Goal: Information Seeking & Learning: Learn about a topic

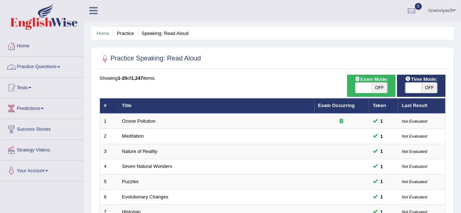
drag, startPoint x: 0, startPoint y: 0, endPoint x: 34, endPoint y: 69, distance: 76.6
click at [34, 69] on link "Practice Questions" at bounding box center [41, 66] width 83 height 18
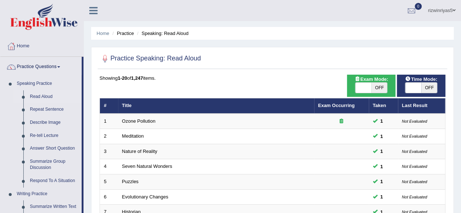
click at [34, 69] on link "Practice Questions" at bounding box center [40, 66] width 81 height 18
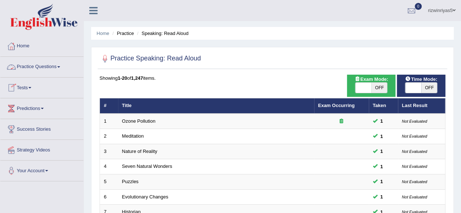
click at [44, 64] on link "Practice Questions" at bounding box center [41, 66] width 83 height 18
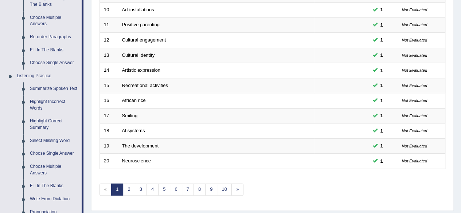
scroll to position [254, 0]
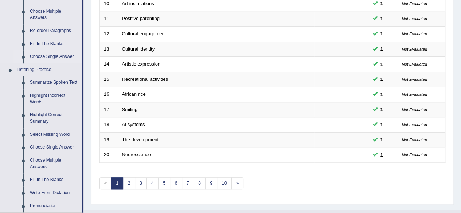
click at [59, 56] on link "Choose Single Answer" at bounding box center [54, 56] width 55 height 13
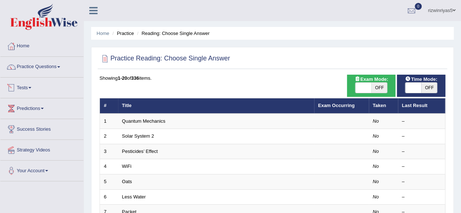
click at [52, 67] on link "Practice Questions" at bounding box center [41, 66] width 83 height 18
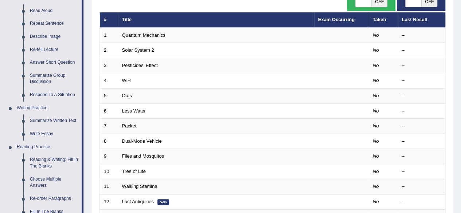
scroll to position [92, 0]
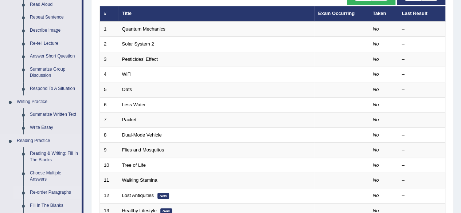
click at [52, 194] on link "Re-order Paragraphs" at bounding box center [54, 192] width 55 height 13
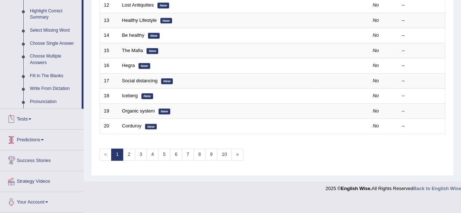
scroll to position [279, 0]
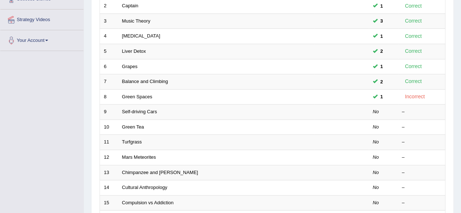
scroll to position [180, 0]
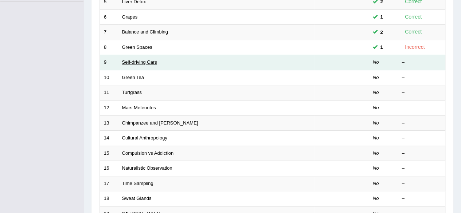
click at [142, 59] on link "Self-driving Cars" at bounding box center [139, 61] width 35 height 5
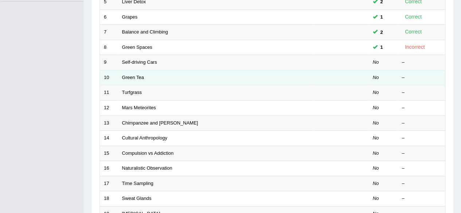
drag, startPoint x: 142, startPoint y: 59, endPoint x: 335, endPoint y: 75, distance: 193.4
click at [335, 75] on tbody "1 Self-sufficiency 4 Correct 2 Captain 1 Correct 3 Music Theory 3 Correct 4 Dry…" at bounding box center [272, 85] width 345 height 303
click at [335, 75] on td at bounding box center [341, 77] width 55 height 15
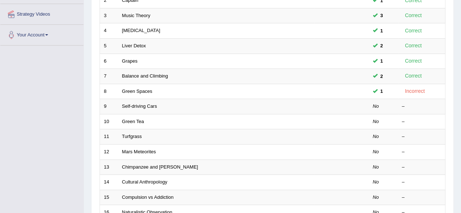
scroll to position [139, 0]
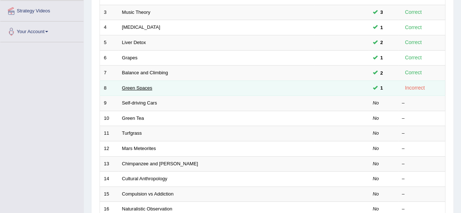
click at [142, 87] on link "Green Spaces" at bounding box center [137, 87] width 30 height 5
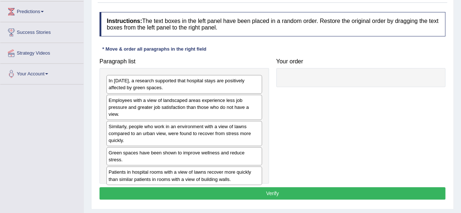
scroll to position [105, 0]
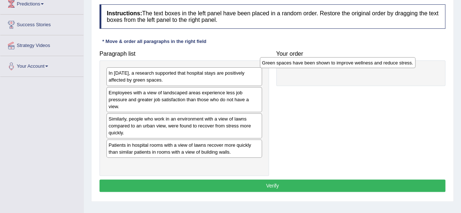
drag, startPoint x: 223, startPoint y: 145, endPoint x: 376, endPoint y: 63, distance: 173.6
click at [376, 63] on div "Green spaces have been shown to improve wellness and reduce stress." at bounding box center [338, 62] width 156 height 11
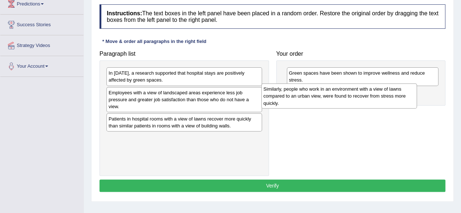
drag, startPoint x: 185, startPoint y: 123, endPoint x: 340, endPoint y: 94, distance: 157.6
click at [340, 94] on div "Similarly, people who work in an environment with a view of lawns compared to a…" at bounding box center [339, 95] width 156 height 25
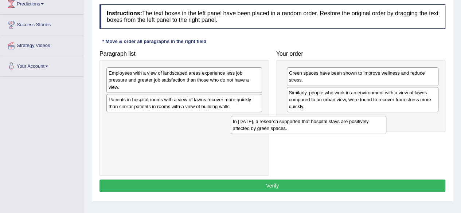
drag, startPoint x: 201, startPoint y: 75, endPoint x: 327, endPoint y: 124, distance: 134.4
click at [327, 124] on div "In 2002, a research supported that hospital stays are positively affected by gr…" at bounding box center [309, 125] width 156 height 18
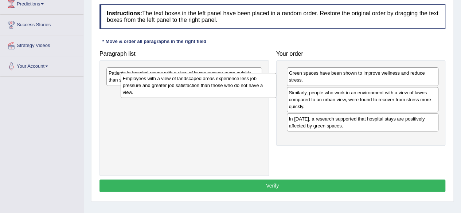
drag, startPoint x: 181, startPoint y: 82, endPoint x: 195, endPoint y: 88, distance: 15.2
click at [195, 88] on div "Employees with a view of landscaped areas experience less job pressure and grea…" at bounding box center [199, 85] width 156 height 25
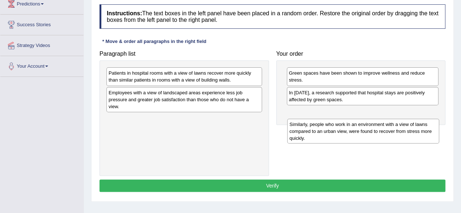
drag, startPoint x: 336, startPoint y: 101, endPoint x: 337, endPoint y: 133, distance: 32.1
click at [337, 133] on div "Similarly, people who work in an environment with a view of lawns compared to a…" at bounding box center [363, 131] width 152 height 25
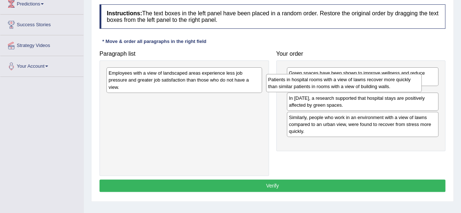
drag, startPoint x: 182, startPoint y: 81, endPoint x: 342, endPoint y: 88, distance: 159.7
click at [342, 88] on div "Patients in hospital rooms with a view of lawns recover more quickly than simil…" at bounding box center [344, 83] width 156 height 18
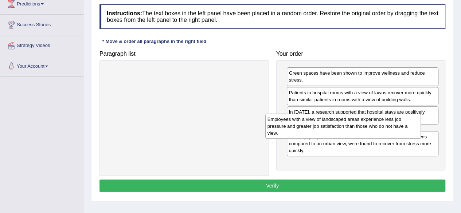
drag, startPoint x: 208, startPoint y: 81, endPoint x: 367, endPoint y: 128, distance: 165.5
click at [367, 128] on div "Employees with a view of landscaped areas experience less job pressure and grea…" at bounding box center [343, 126] width 156 height 25
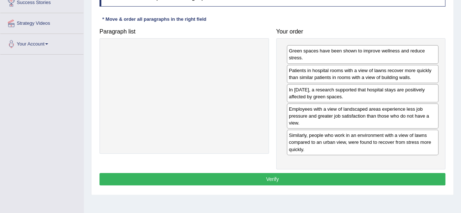
scroll to position [128, 0]
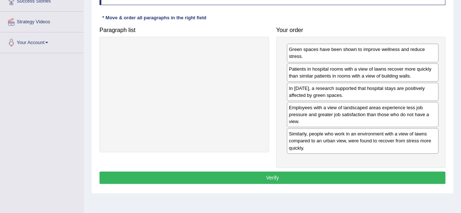
click at [350, 172] on button "Verify" at bounding box center [272, 178] width 346 height 12
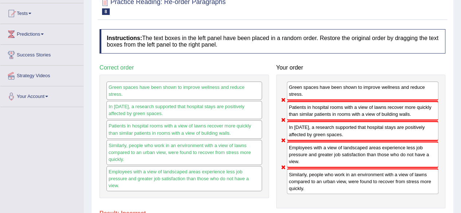
scroll to position [6, 0]
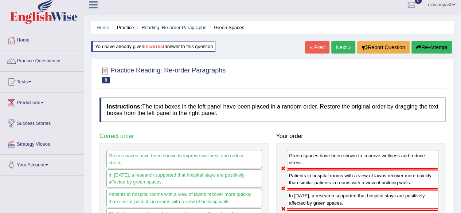
click at [439, 47] on button "Re-Attempt" at bounding box center [431, 47] width 40 height 12
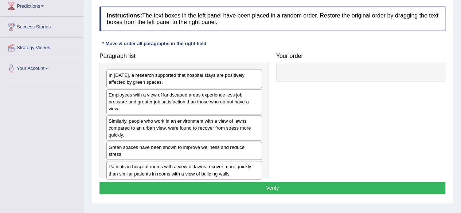
scroll to position [109, 0]
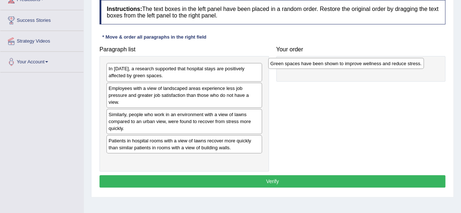
drag, startPoint x: 211, startPoint y: 142, endPoint x: 372, endPoint y: 65, distance: 179.1
click at [372, 65] on div "Green spaces have been shown to improve wellness and reduce stress." at bounding box center [346, 63] width 156 height 11
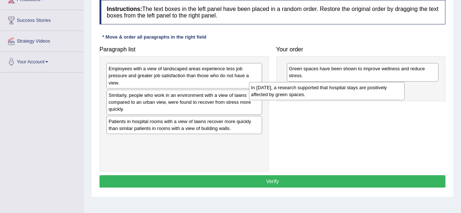
drag, startPoint x: 216, startPoint y: 75, endPoint x: 359, endPoint y: 94, distance: 143.7
click at [359, 94] on div "In 2002, a research supported that hospital stays are positively affected by gr…" at bounding box center [327, 91] width 156 height 18
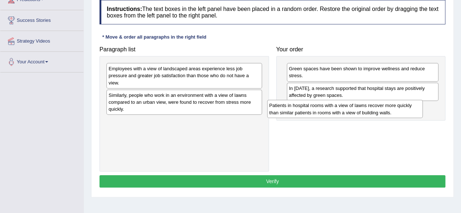
drag, startPoint x: 218, startPoint y: 127, endPoint x: 379, endPoint y: 111, distance: 161.4
click at [379, 111] on div "Patients in hospital rooms with a view of lawns recover more quickly than simil…" at bounding box center [345, 109] width 156 height 18
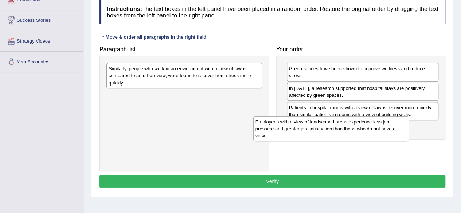
drag, startPoint x: 196, startPoint y: 78, endPoint x: 343, endPoint y: 131, distance: 156.5
click at [343, 131] on div "Employees with a view of landscaped areas experience less job pressure and grea…" at bounding box center [331, 128] width 156 height 25
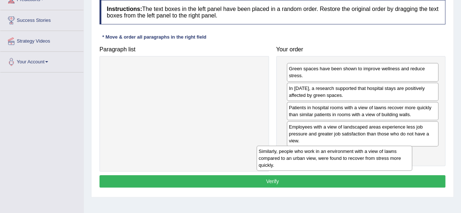
drag, startPoint x: 232, startPoint y: 70, endPoint x: 382, endPoint y: 153, distance: 171.4
click at [382, 153] on div "Similarly, people who work in an environment with a view of lawns compared to a…" at bounding box center [335, 158] width 156 height 25
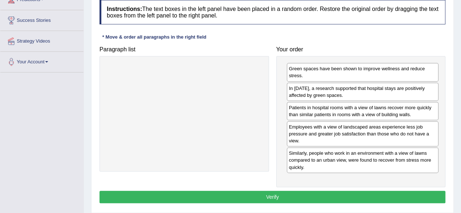
click at [359, 191] on button "Verify" at bounding box center [272, 197] width 346 height 12
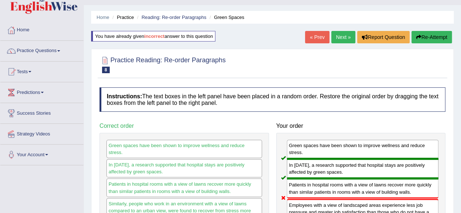
scroll to position [6, 0]
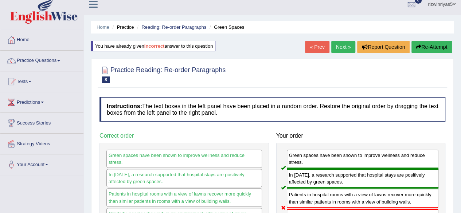
click at [423, 42] on button "Re-Attempt" at bounding box center [431, 47] width 40 height 12
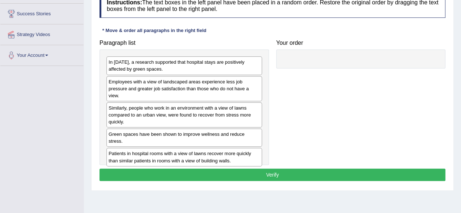
scroll to position [121, 0]
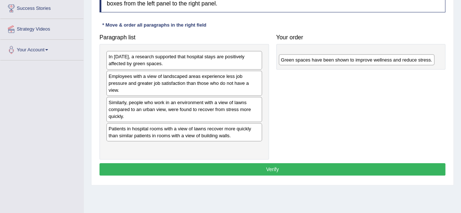
drag, startPoint x: 200, startPoint y: 126, endPoint x: 376, endPoint y: 56, distance: 188.7
click at [376, 56] on div "Green spaces have been shown to improve wellness and reduce stress." at bounding box center [357, 59] width 156 height 11
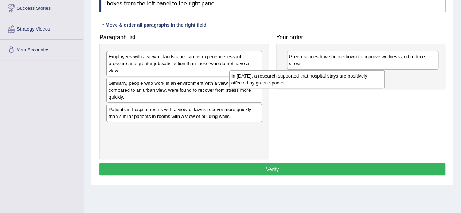
drag, startPoint x: 199, startPoint y: 57, endPoint x: 323, endPoint y: 77, distance: 125.8
click at [323, 77] on div "In 2002, a research supported that hospital stays are positively affected by gr…" at bounding box center [307, 79] width 156 height 18
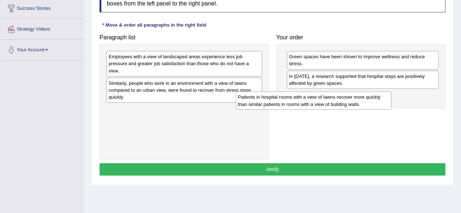
drag, startPoint x: 199, startPoint y: 113, endPoint x: 345, endPoint y: 99, distance: 147.5
click at [345, 99] on div "Patients in hospital rooms with a view of lawns recover more quickly than simil…" at bounding box center [314, 100] width 156 height 18
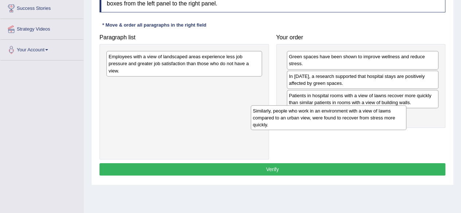
drag, startPoint x: 195, startPoint y: 83, endPoint x: 339, endPoint y: 111, distance: 147.1
click at [339, 111] on div "Similarly, people who work in an environment with a view of lawns compared to a…" at bounding box center [329, 117] width 156 height 25
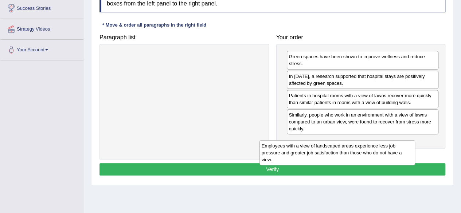
drag, startPoint x: 215, startPoint y: 60, endPoint x: 368, endPoint y: 149, distance: 177.2
click at [368, 149] on div "Employees with a view of landscaped areas experience less job pressure and grea…" at bounding box center [337, 152] width 156 height 25
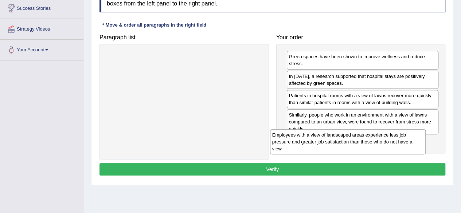
drag, startPoint x: 192, startPoint y: 70, endPoint x: 356, endPoint y: 148, distance: 181.4
click at [356, 148] on div "Employees with a view of landscaped areas experience less job pressure and grea…" at bounding box center [348, 141] width 156 height 25
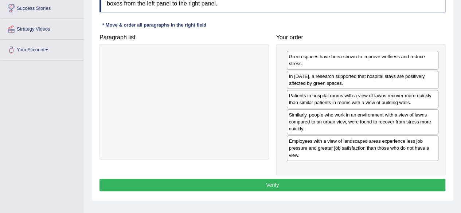
click at [338, 180] on button "Verify" at bounding box center [272, 185] width 346 height 12
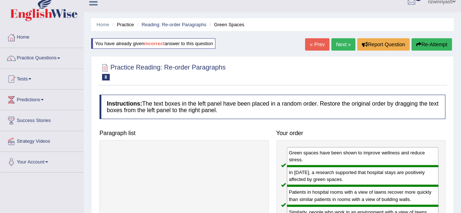
scroll to position [9, 0]
click at [341, 41] on link "Next »" at bounding box center [343, 44] width 24 height 12
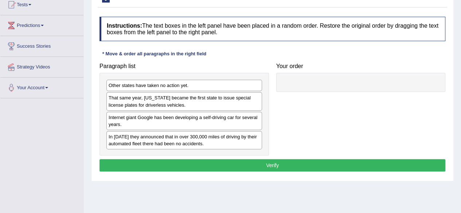
scroll to position [84, 0]
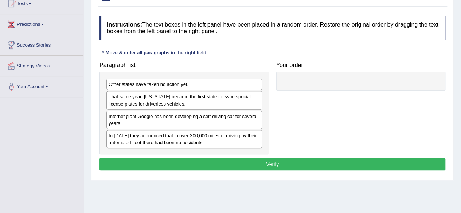
click at [461, 89] on html "Toggle navigation Home Practice Questions Speaking Practice Read Aloud Repeat S…" at bounding box center [230, 22] width 461 height 213
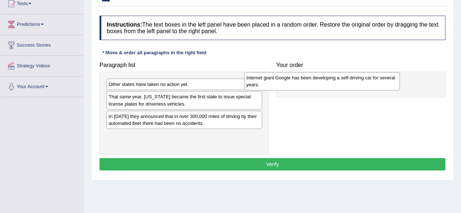
drag, startPoint x: 191, startPoint y: 120, endPoint x: 330, endPoint y: 82, distance: 145.0
click at [330, 82] on div "Internet giant Google has been developing a self-driving car for several years." at bounding box center [322, 81] width 156 height 18
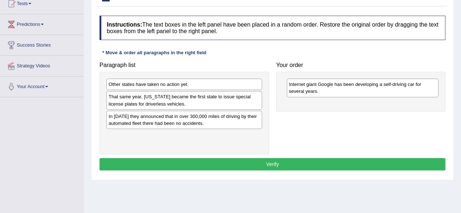
click at [331, 114] on div "Paragraph list Other states have taken no action yet. That same year, [US_STATE…" at bounding box center [272, 106] width 353 height 96
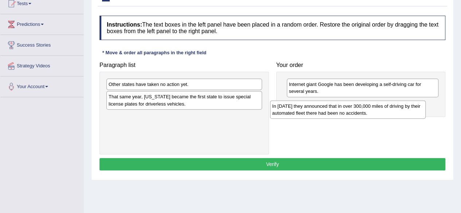
drag, startPoint x: 180, startPoint y: 121, endPoint x: 343, endPoint y: 112, distance: 163.9
click at [343, 112] on div "In [DATE] they announced that in over 300,000 miles of driving by their automat…" at bounding box center [348, 110] width 156 height 18
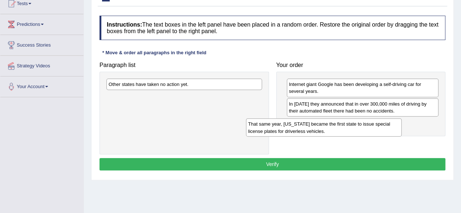
drag, startPoint x: 197, startPoint y: 98, endPoint x: 341, endPoint y: 126, distance: 146.7
click at [341, 126] on div "That same year, [US_STATE] became the first state to issue special license plat…" at bounding box center [324, 127] width 156 height 18
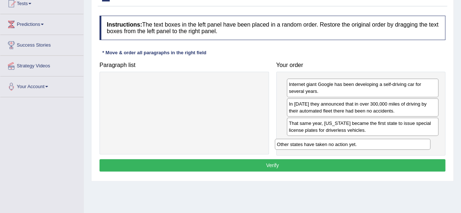
drag, startPoint x: 202, startPoint y: 83, endPoint x: 370, endPoint y: 142, distance: 178.6
click at [370, 142] on div "Other states have taken no action yet." at bounding box center [353, 144] width 156 height 11
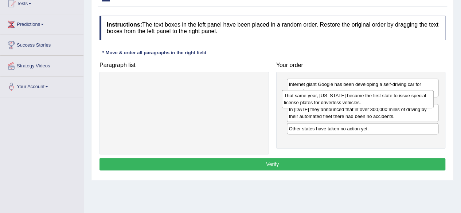
drag, startPoint x: 354, startPoint y: 129, endPoint x: 349, endPoint y: 102, distance: 27.7
click at [349, 102] on div "That same year, [US_STATE] became the first state to issue special license plat…" at bounding box center [358, 99] width 152 height 18
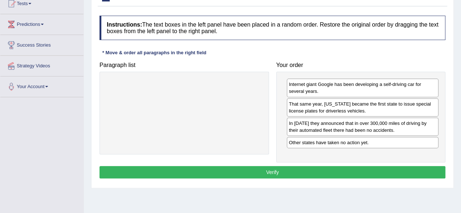
click at [340, 172] on button "Verify" at bounding box center [272, 172] width 346 height 12
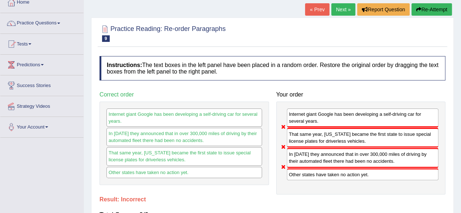
scroll to position [37, 0]
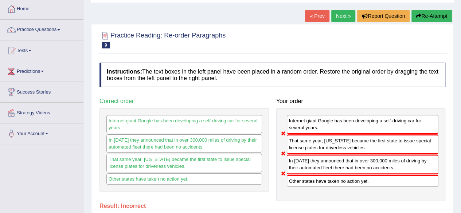
click at [437, 12] on button "Re-Attempt" at bounding box center [431, 16] width 40 height 12
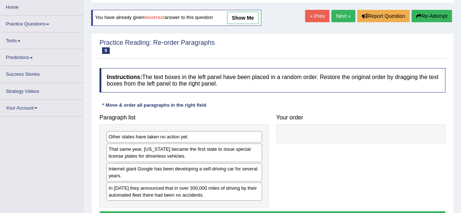
scroll to position [37, 0]
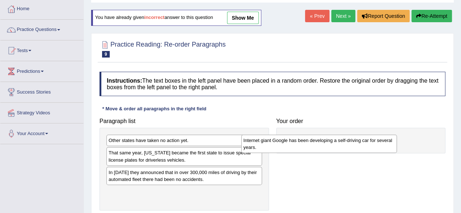
drag, startPoint x: 191, startPoint y: 175, endPoint x: 326, endPoint y: 143, distance: 138.8
click at [326, 143] on div "Internet giant Google has been developing a self-driving car for several years." at bounding box center [319, 144] width 156 height 18
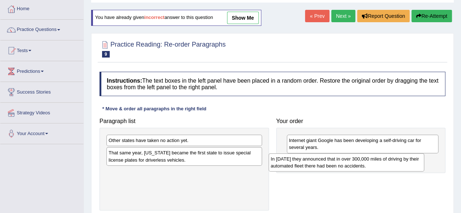
drag, startPoint x: 153, startPoint y: 178, endPoint x: 319, endPoint y: 164, distance: 166.0
click at [319, 164] on div "In [DATE] they announced that in over 300,000 miles of driving by their automat…" at bounding box center [347, 162] width 156 height 18
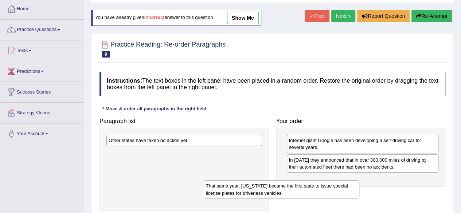
drag, startPoint x: 222, startPoint y: 149, endPoint x: 367, endPoint y: 185, distance: 150.1
click at [359, 185] on div "That same year, [US_STATE] became the first state to issue special license plat…" at bounding box center [282, 189] width 156 height 18
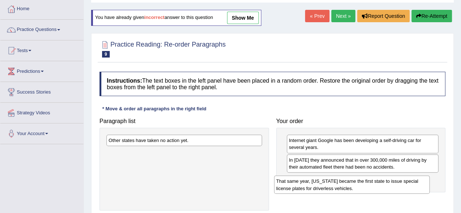
drag, startPoint x: 194, startPoint y: 153, endPoint x: 362, endPoint y: 182, distance: 170.1
click at [362, 182] on div "That same year, [US_STATE] became the first state to issue special license plat…" at bounding box center [352, 185] width 156 height 18
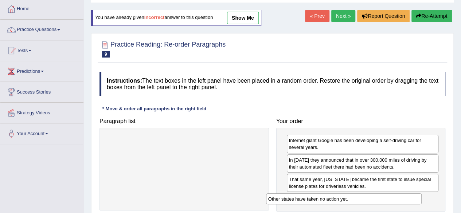
drag, startPoint x: 246, startPoint y: 141, endPoint x: 406, endPoint y: 200, distance: 170.0
click at [406, 200] on div "Other states have taken no action yet." at bounding box center [344, 198] width 156 height 11
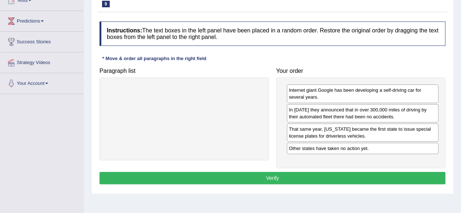
scroll to position [102, 0]
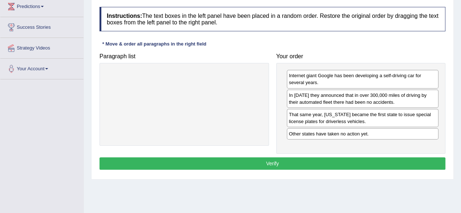
click at [316, 159] on button "Verify" at bounding box center [272, 163] width 346 height 12
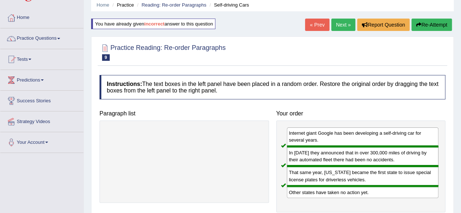
scroll to position [24, 0]
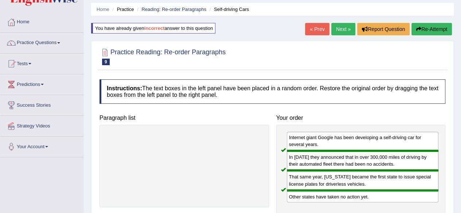
click at [340, 31] on link "Next »" at bounding box center [343, 29] width 24 height 12
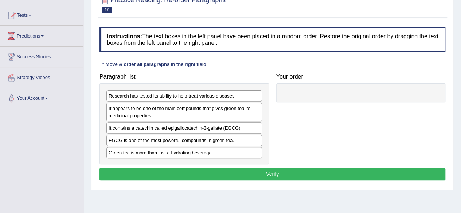
scroll to position [80, 0]
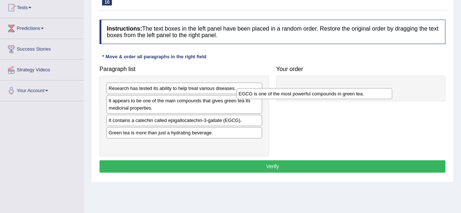
drag, startPoint x: 181, startPoint y: 134, endPoint x: 312, endPoint y: 96, distance: 135.5
click at [312, 96] on div "EGCG is one of the most powerful compounds in green tea." at bounding box center [314, 93] width 156 height 11
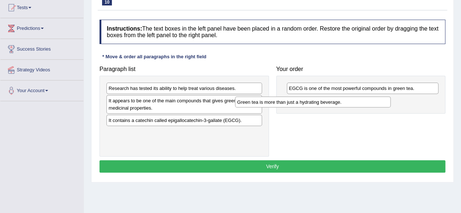
drag, startPoint x: 181, startPoint y: 133, endPoint x: 310, endPoint y: 103, distance: 132.1
click at [310, 103] on div "Green tea is more than just a hydrating beverage." at bounding box center [313, 102] width 156 height 11
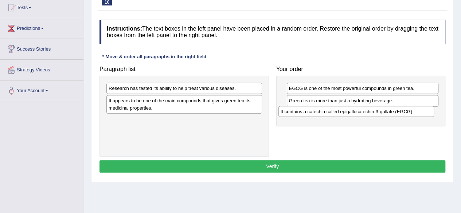
drag, startPoint x: 182, startPoint y: 121, endPoint x: 354, endPoint y: 113, distance: 172.2
click at [354, 113] on div "It contains a catechin called epigallocatechin-3-gallate (EGCG)." at bounding box center [356, 111] width 156 height 11
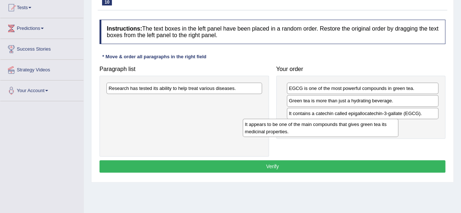
drag, startPoint x: 193, startPoint y: 105, endPoint x: 332, endPoint y: 129, distance: 140.5
click at [332, 129] on div "It appears to be one of the main compounds that gives green tea its medicinal p…" at bounding box center [321, 128] width 156 height 18
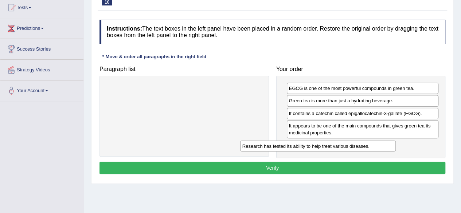
drag, startPoint x: 206, startPoint y: 88, endPoint x: 341, endPoint y: 146, distance: 146.9
click at [341, 146] on div "Research has tested its ability to help treat various diseases." at bounding box center [318, 146] width 156 height 11
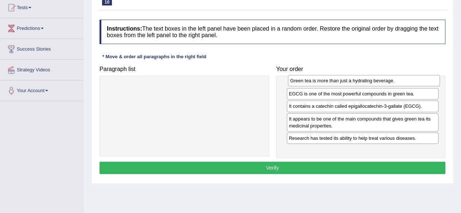
drag, startPoint x: 352, startPoint y: 101, endPoint x: 354, endPoint y: 81, distance: 19.4
click at [354, 81] on div "Green tea is more than just a hydrating beverage." at bounding box center [364, 80] width 152 height 11
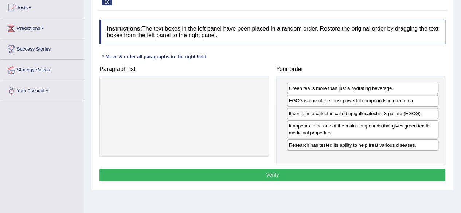
click at [379, 124] on div "It appears to be one of the main compounds that gives green tea its medicinal p…" at bounding box center [363, 129] width 152 height 18
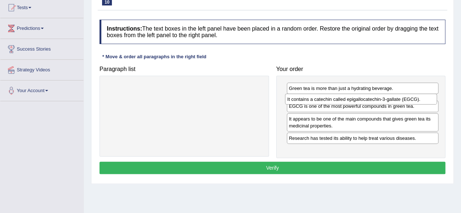
drag, startPoint x: 336, startPoint y: 111, endPoint x: 334, endPoint y: 98, distance: 13.6
click at [334, 98] on div "It contains a catechin called epigallocatechin-3-gallate (EGCG)." at bounding box center [361, 99] width 152 height 11
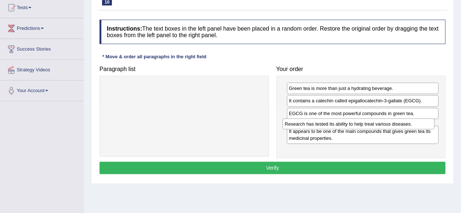
drag, startPoint x: 379, startPoint y: 146, endPoint x: 375, endPoint y: 126, distance: 20.4
click at [375, 126] on div "Research has tested its ability to help treat various diseases." at bounding box center [358, 123] width 152 height 11
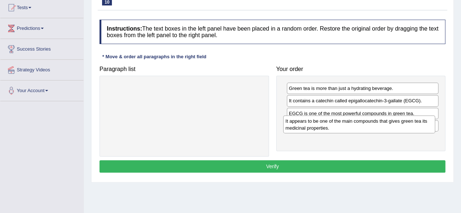
drag, startPoint x: 364, startPoint y: 142, endPoint x: 361, endPoint y: 126, distance: 16.7
click at [361, 126] on div "It appears to be one of the main compounds that gives green tea its medicinal p…" at bounding box center [359, 124] width 152 height 18
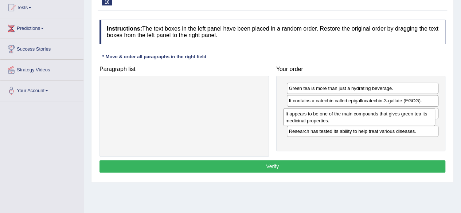
drag, startPoint x: 360, startPoint y: 140, endPoint x: 357, endPoint y: 116, distance: 23.9
click at [357, 116] on div "It appears to be one of the main compounds that gives green tea its medicinal p…" at bounding box center [359, 117] width 152 height 18
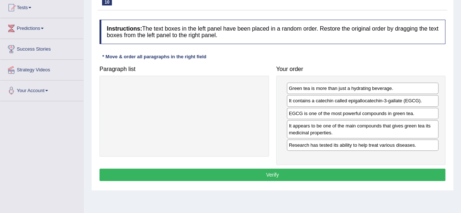
click at [347, 170] on button "Verify" at bounding box center [272, 175] width 346 height 12
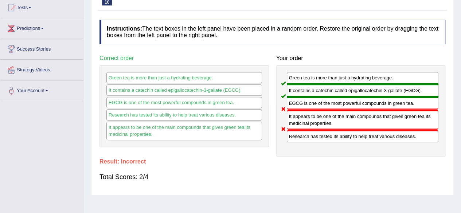
drag, startPoint x: 317, startPoint y: 136, endPoint x: 321, endPoint y: 117, distance: 19.3
click at [321, 117] on div "Green tea is more than just a hydrating beverage. It contains a catechin called…" at bounding box center [360, 110] width 169 height 91
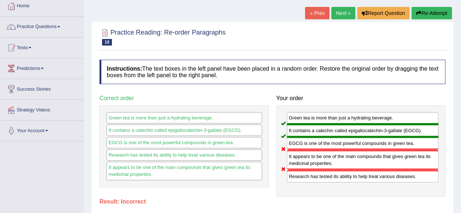
scroll to position [29, 0]
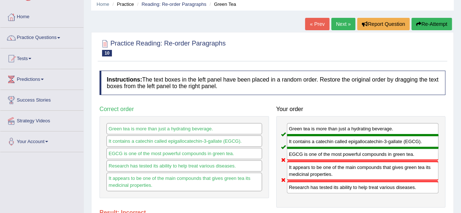
click at [429, 26] on button "Re-Attempt" at bounding box center [431, 24] width 40 height 12
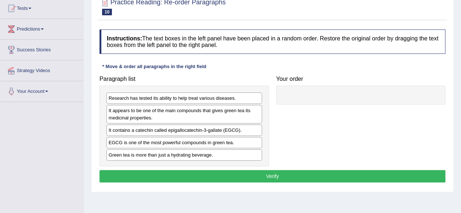
scroll to position [86, 0]
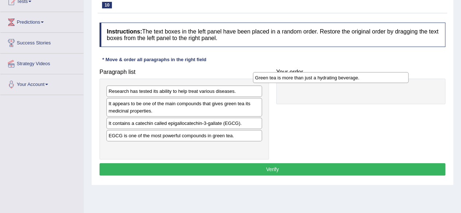
drag, startPoint x: 208, startPoint y: 147, endPoint x: 355, endPoint y: 78, distance: 161.9
click at [355, 78] on div "Green tea is more than just a hydrating beverage." at bounding box center [331, 77] width 156 height 11
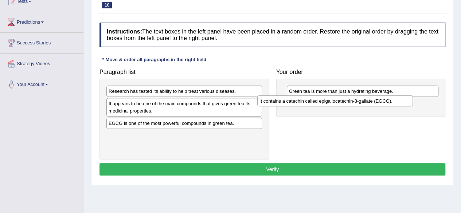
drag, startPoint x: 149, startPoint y: 121, endPoint x: 300, endPoint y: 99, distance: 152.3
click at [300, 99] on div "It contains a catechin called epigallocatechin-3-gallate (EGCG)." at bounding box center [335, 100] width 156 height 11
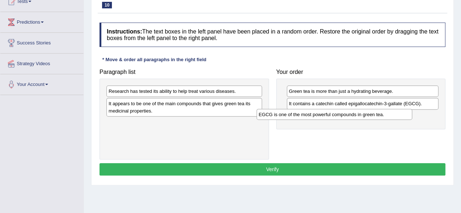
drag, startPoint x: 190, startPoint y: 123, endPoint x: 340, endPoint y: 115, distance: 150.7
click at [340, 115] on div "EGCG is one of the most powerful compounds in green tea." at bounding box center [335, 114] width 156 height 11
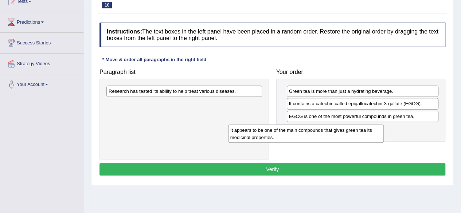
drag, startPoint x: 219, startPoint y: 107, endPoint x: 342, endPoint y: 134, distance: 125.4
click at [342, 134] on div "It appears to be one of the main compounds that gives green tea its medicinal p…" at bounding box center [306, 134] width 156 height 18
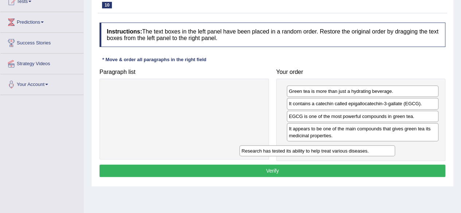
drag, startPoint x: 221, startPoint y: 86, endPoint x: 354, endPoint y: 145, distance: 145.6
click at [354, 145] on div "Research has tested its ability to help treat various diseases." at bounding box center [317, 150] width 156 height 11
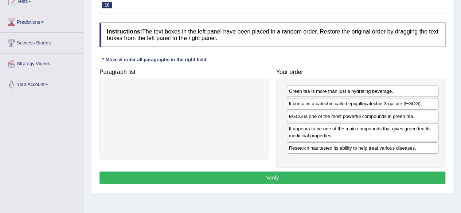
click at [350, 174] on button "Verify" at bounding box center [272, 178] width 346 height 12
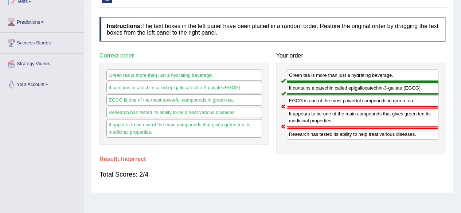
drag, startPoint x: 330, startPoint y: 137, endPoint x: 309, endPoint y: 111, distance: 34.0
click at [309, 111] on div "Green tea is more than just a hydrating beverage. It contains a catechin called…" at bounding box center [360, 108] width 169 height 91
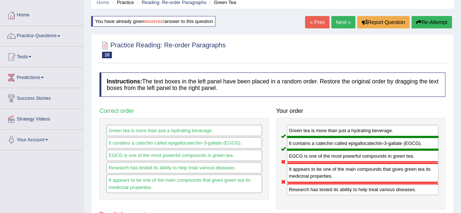
scroll to position [26, 0]
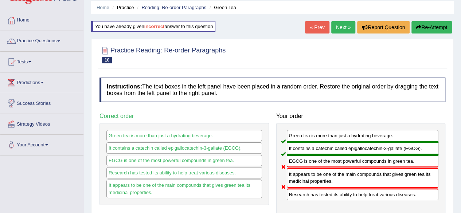
click at [425, 21] on button "Re-Attempt" at bounding box center [431, 27] width 40 height 12
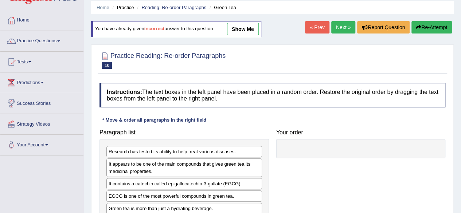
scroll to position [71, 0]
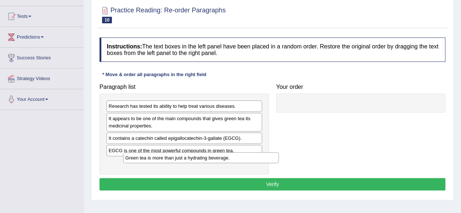
drag, startPoint x: 219, startPoint y: 162, endPoint x: 247, endPoint y: 156, distance: 29.4
click at [247, 156] on div "Green tea is more than just a hydrating beverage." at bounding box center [201, 157] width 156 height 11
drag, startPoint x: 439, startPoint y: 84, endPoint x: 466, endPoint y: 73, distance: 28.4
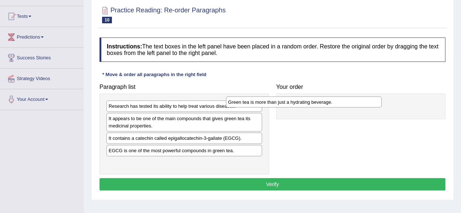
drag, startPoint x: 236, startPoint y: 158, endPoint x: 356, endPoint y: 98, distance: 134.1
click at [356, 98] on div "Green tea is more than just a hydrating beverage." at bounding box center [304, 102] width 156 height 11
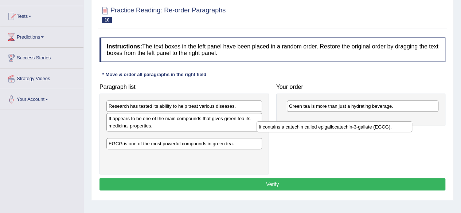
drag, startPoint x: 214, startPoint y: 136, endPoint x: 365, endPoint y: 125, distance: 151.2
click at [365, 125] on div "It contains a catechin called epigallocatechin-3-gallate (EGCG)." at bounding box center [335, 126] width 156 height 11
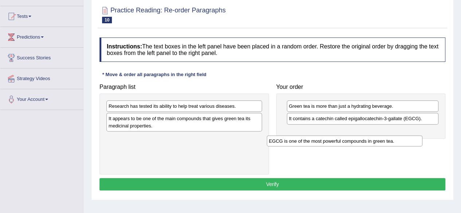
drag, startPoint x: 203, startPoint y: 137, endPoint x: 372, endPoint y: 135, distance: 169.8
click at [372, 136] on div "EGCG is one of the most powerful compounds in green tea." at bounding box center [345, 141] width 156 height 11
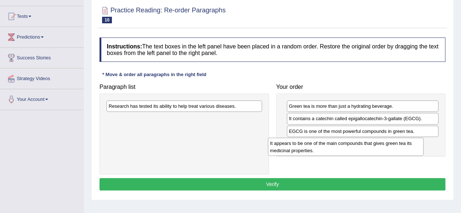
drag, startPoint x: 205, startPoint y: 119, endPoint x: 367, endPoint y: 144, distance: 163.7
click at [367, 144] on div "It appears to be one of the main compounds that gives green tea its medicinal p…" at bounding box center [346, 147] width 156 height 18
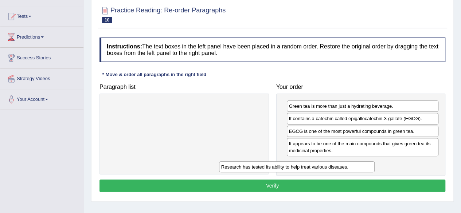
drag, startPoint x: 236, startPoint y: 104, endPoint x: 349, endPoint y: 165, distance: 128.3
click at [349, 165] on div "Research has tested its ability to help treat various diseases." at bounding box center [297, 166] width 156 height 11
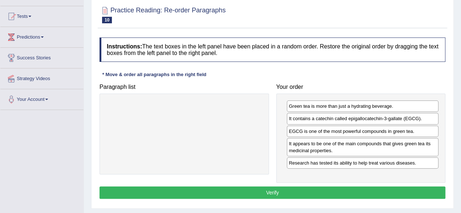
click at [340, 187] on button "Verify" at bounding box center [272, 193] width 346 height 12
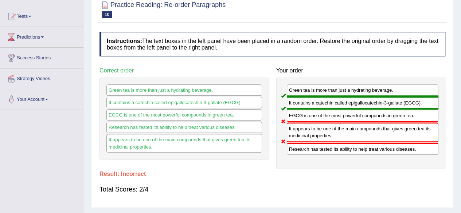
drag, startPoint x: 356, startPoint y: 145, endPoint x: 357, endPoint y: 119, distance: 26.2
click at [357, 119] on div "Green tea is more than just a hydrating beverage. It contains a catechin called…" at bounding box center [360, 123] width 169 height 91
drag, startPoint x: 237, startPoint y: 143, endPoint x: 255, endPoint y: 119, distance: 30.5
click at [255, 119] on div "Green tea is more than just a hydrating beverage. It contains a catechin called…" at bounding box center [183, 119] width 169 height 82
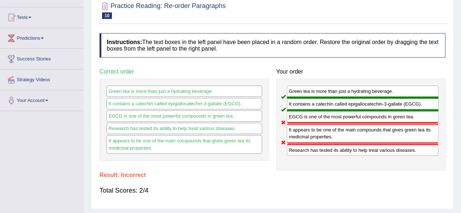
scroll to position [54, 0]
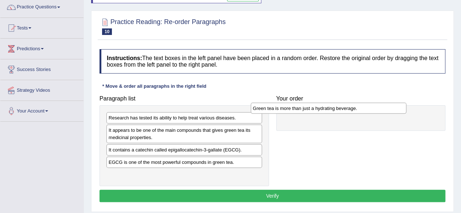
drag, startPoint x: 224, startPoint y: 175, endPoint x: 369, endPoint y: 109, distance: 158.3
click at [369, 109] on div "Green tea is more than just a hydrating beverage." at bounding box center [329, 108] width 156 height 11
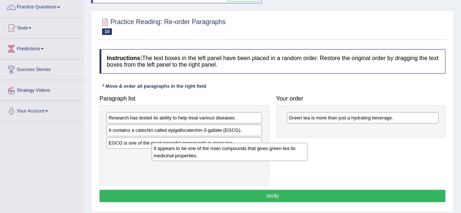
drag, startPoint x: 157, startPoint y: 136, endPoint x: 199, endPoint y: 158, distance: 47.1
click at [199, 158] on div "It appears to be one of the main compounds that gives green tea its medicinal p…" at bounding box center [230, 152] width 156 height 18
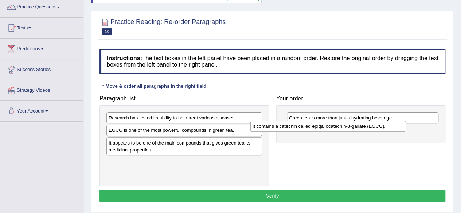
drag, startPoint x: 201, startPoint y: 131, endPoint x: 346, endPoint y: 130, distance: 144.6
click at [346, 130] on div "It contains a catechin called epigallocatechin-3-gallate (EGCG)." at bounding box center [328, 126] width 156 height 11
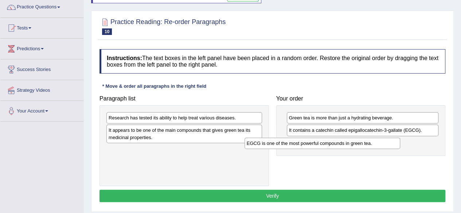
drag, startPoint x: 202, startPoint y: 131, endPoint x: 341, endPoint y: 144, distance: 139.8
click at [341, 144] on div "EGCG is one of the most powerful compounds in green tea." at bounding box center [322, 143] width 156 height 11
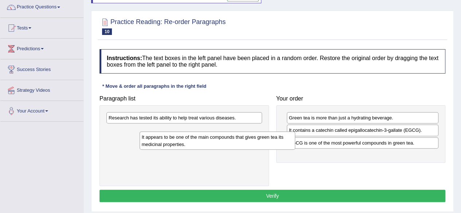
drag, startPoint x: 182, startPoint y: 133, endPoint x: 192, endPoint y: 134, distance: 10.3
click at [192, 134] on div "It appears to be one of the main compounds that gives green tea its medicinal p…" at bounding box center [218, 141] width 156 height 18
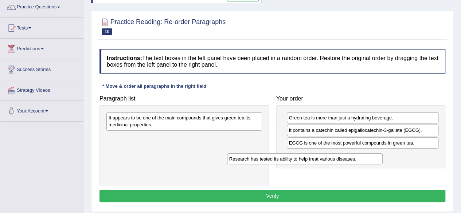
drag, startPoint x: 205, startPoint y: 116, endPoint x: 331, endPoint y: 155, distance: 131.3
click at [331, 155] on div "Research has tested its ability to help treat various diseases." at bounding box center [305, 158] width 156 height 11
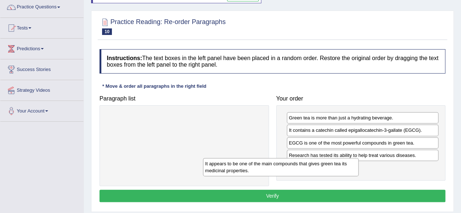
drag, startPoint x: 244, startPoint y: 127, endPoint x: 344, endPoint y: 177, distance: 111.6
click at [344, 176] on div "It appears to be one of the main compounds that gives green tea its medicinal p…" at bounding box center [281, 167] width 156 height 18
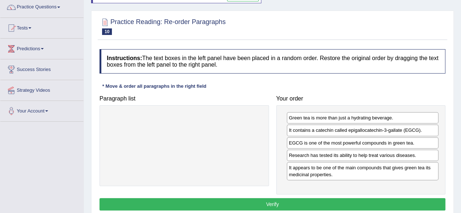
click at [336, 199] on button "Verify" at bounding box center [272, 204] width 346 height 12
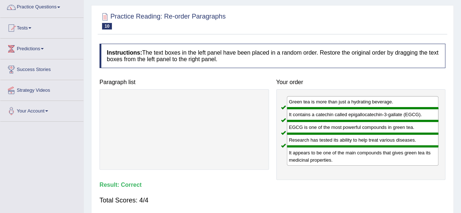
click at [461, 71] on html "Toggle navigation Home Practice Questions Speaking Practice Read Aloud Repeat S…" at bounding box center [230, 46] width 461 height 213
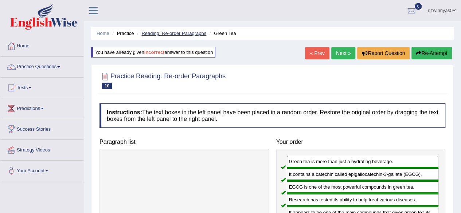
click at [156, 35] on link "Reading: Re-order Paragraphs" at bounding box center [173, 33] width 65 height 5
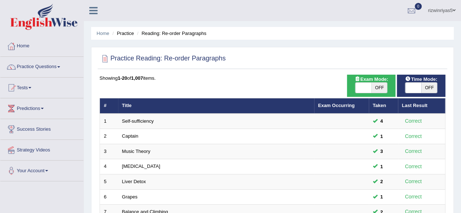
click at [380, 86] on span "OFF" at bounding box center [379, 88] width 16 height 10
checkbox input "true"
click at [418, 83] on span at bounding box center [413, 88] width 16 height 10
checkbox input "true"
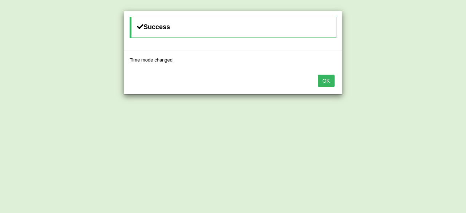
click at [330, 82] on button "OK" at bounding box center [326, 81] width 17 height 12
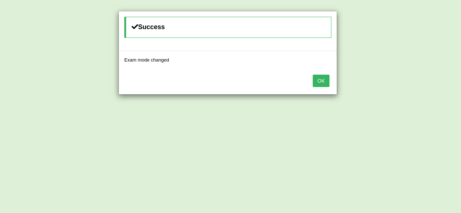
click at [330, 82] on div "OK" at bounding box center [228, 82] width 218 height 26
click at [328, 81] on button "OK" at bounding box center [321, 81] width 17 height 12
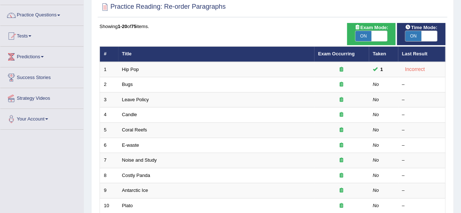
scroll to position [51, 0]
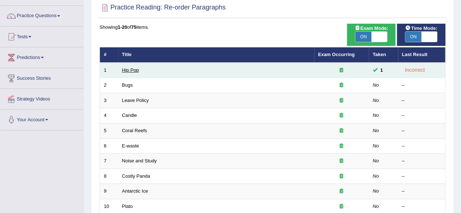
click at [134, 69] on link "Hip Pop" at bounding box center [130, 69] width 17 height 5
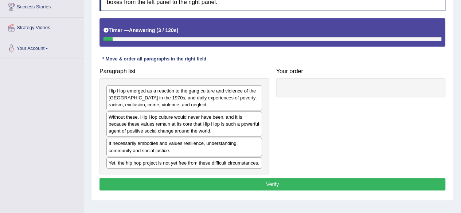
drag, startPoint x: 466, startPoint y: 82, endPoint x: 466, endPoint y: 147, distance: 65.6
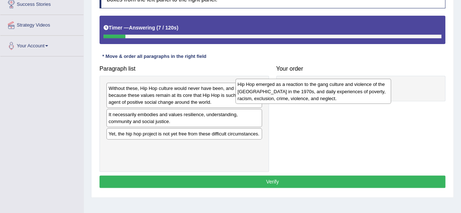
drag, startPoint x: 222, startPoint y: 96, endPoint x: 359, endPoint y: 93, distance: 136.7
click at [359, 93] on div "Hip Hop emerged as a reaction to the gang culture and violence of the South Bro…" at bounding box center [313, 91] width 156 height 25
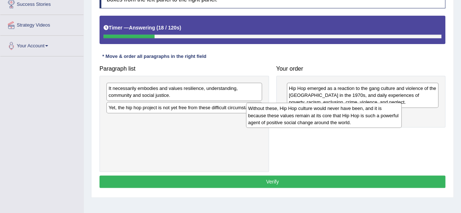
drag, startPoint x: 187, startPoint y: 97, endPoint x: 326, endPoint y: 117, distance: 141.0
click at [326, 117] on div "Without these, Hip Hop culture would never have been, and it is because these v…" at bounding box center [324, 115] width 156 height 25
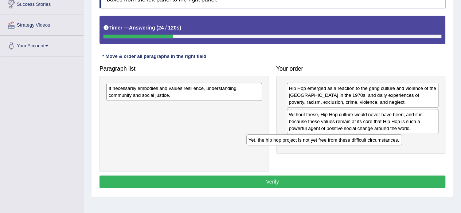
drag, startPoint x: 220, startPoint y: 107, endPoint x: 364, endPoint y: 139, distance: 147.4
click at [364, 139] on div "Yet, the hip hop project is not yet free from these difficult circumstances." at bounding box center [324, 139] width 156 height 11
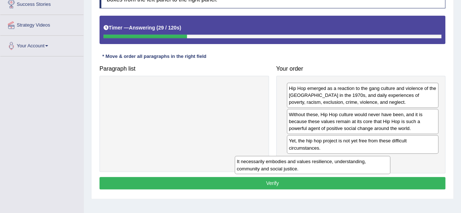
drag, startPoint x: 238, startPoint y: 93, endPoint x: 368, endPoint y: 167, distance: 149.5
click at [368, 167] on div "It necessarily embodies and values resilience, understanding, community and soc…" at bounding box center [313, 165] width 156 height 18
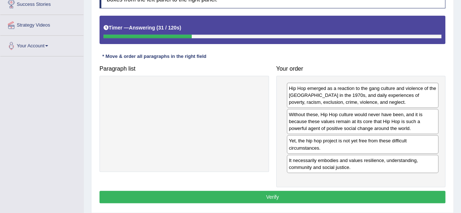
click at [357, 198] on button "Verify" at bounding box center [272, 197] width 346 height 12
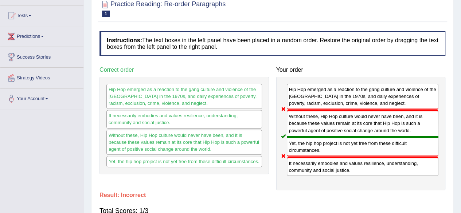
scroll to position [28, 0]
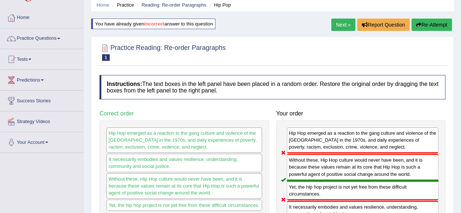
drag, startPoint x: 438, startPoint y: 32, endPoint x: 439, endPoint y: 21, distance: 11.3
click at [439, 21] on div "Next » Report Question Re-Attempt" at bounding box center [392, 26] width 122 height 14
click at [439, 21] on button "Re-Attempt" at bounding box center [431, 25] width 40 height 12
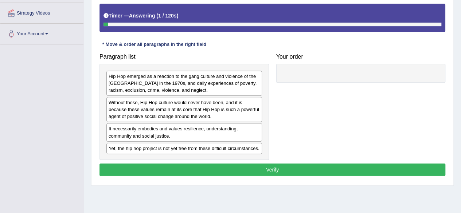
scroll to position [137, 0]
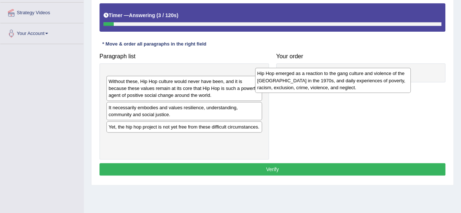
drag, startPoint x: 188, startPoint y: 87, endPoint x: 339, endPoint y: 84, distance: 150.5
click at [339, 84] on div "Hip Hop emerged as a reaction to the gang culture and violence of the South Bro…" at bounding box center [333, 80] width 156 height 25
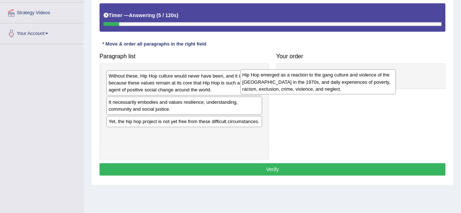
drag, startPoint x: 228, startPoint y: 81, endPoint x: 392, endPoint y: 80, distance: 164.0
click at [392, 80] on div "Hip Hop emerged as a reaction to the gang culture and violence of the South Bro…" at bounding box center [318, 81] width 156 height 25
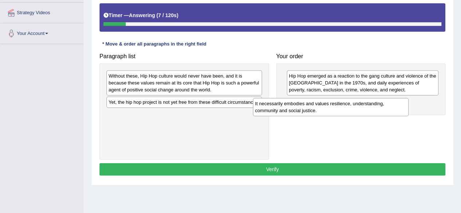
drag, startPoint x: 205, startPoint y: 106, endPoint x: 355, endPoint y: 107, distance: 149.8
click at [355, 107] on div "It necessarily embodies and values resilience, understanding, community and soc…" at bounding box center [331, 107] width 156 height 18
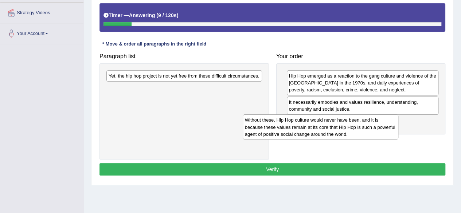
drag, startPoint x: 208, startPoint y: 73, endPoint x: 345, endPoint y: 118, distance: 144.0
click at [345, 118] on div "Without these, Hip Hop culture would never have been, and it is because these v…" at bounding box center [321, 126] width 156 height 25
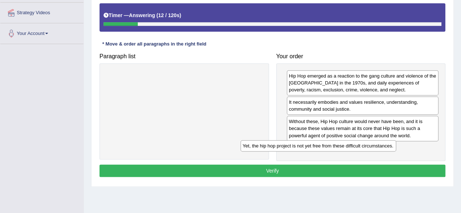
drag, startPoint x: 228, startPoint y: 73, endPoint x: 372, endPoint y: 149, distance: 163.0
click at [372, 149] on div "Yet, the hip hop project is not yet free from these difficult circumstances." at bounding box center [318, 145] width 156 height 11
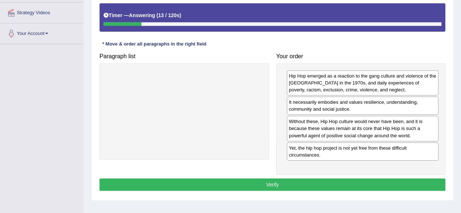
click at [359, 179] on button "Verify" at bounding box center [272, 185] width 346 height 12
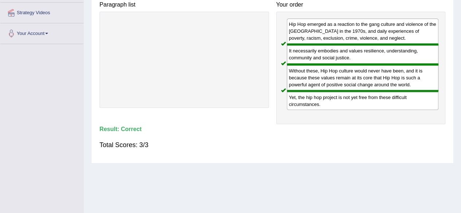
scroll to position [12, 0]
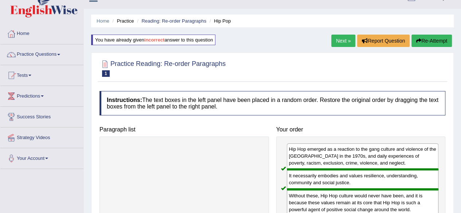
click at [348, 41] on link "Next »" at bounding box center [343, 41] width 24 height 12
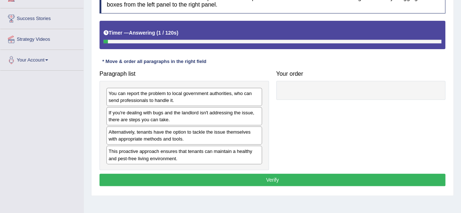
scroll to position [132, 0]
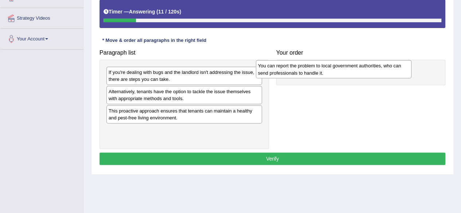
drag, startPoint x: 202, startPoint y: 75, endPoint x: 353, endPoint y: 68, distance: 151.3
click at [353, 68] on div "You can report the problem to local government authorities, who can send profes…" at bounding box center [334, 69] width 156 height 18
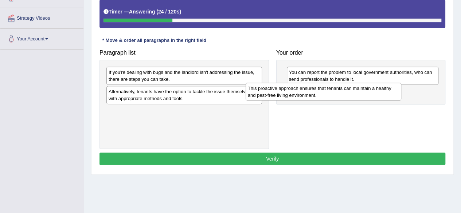
drag, startPoint x: 212, startPoint y: 119, endPoint x: 353, endPoint y: 97, distance: 142.8
click at [353, 97] on div "This proactive approach ensures that tenants can maintain a healthy and pest-fr…" at bounding box center [324, 92] width 156 height 18
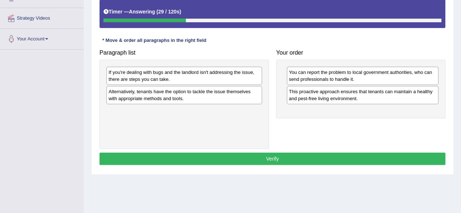
click at [220, 77] on div "If you're dealing with bugs and the landlord isn't addressing the issue, there …" at bounding box center [184, 76] width 156 height 18
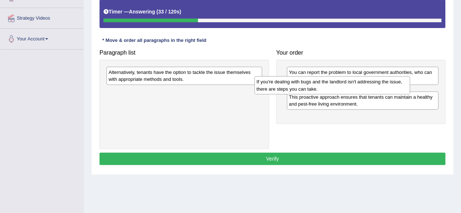
drag, startPoint x: 220, startPoint y: 77, endPoint x: 368, endPoint y: 87, distance: 148.3
click at [368, 87] on div "If you're dealing with bugs and the landlord isn't addressing the issue, there …" at bounding box center [332, 85] width 156 height 18
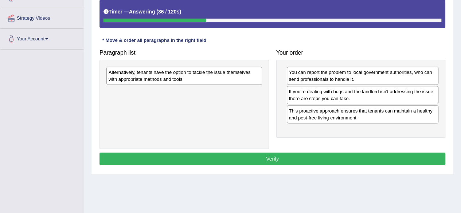
click at [368, 92] on div "If you're dealing with bugs and the landlord isn't addressing the issue, there …" at bounding box center [363, 95] width 152 height 18
click at [220, 67] on div "Alternatively, tenants have the option to tackle the issue themselves with appr…" at bounding box center [184, 76] width 156 height 18
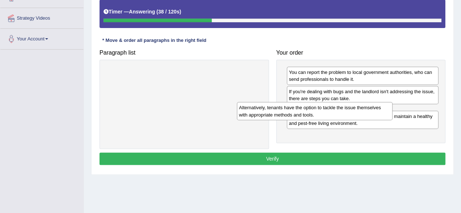
drag, startPoint x: 220, startPoint y: 67, endPoint x: 351, endPoint y: 102, distance: 135.6
click at [351, 102] on div "Alternatively, tenants have the option to tackle the issue themselves with appr…" at bounding box center [315, 111] width 156 height 18
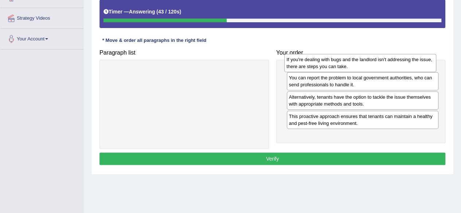
drag, startPoint x: 336, startPoint y: 101, endPoint x: 334, endPoint y: 69, distance: 31.8
click at [334, 69] on div "If you're dealing with bugs and the landlord isn't addressing the issue, there …" at bounding box center [360, 63] width 152 height 18
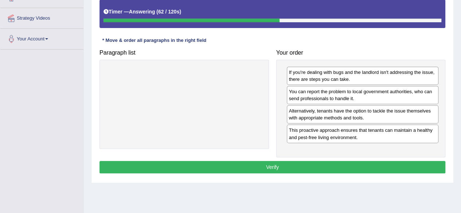
click at [339, 166] on button "Verify" at bounding box center [272, 167] width 346 height 12
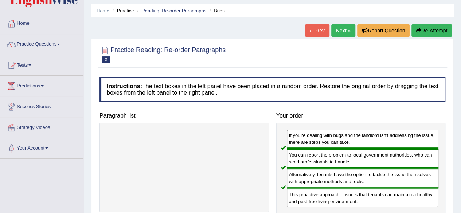
scroll to position [0, 0]
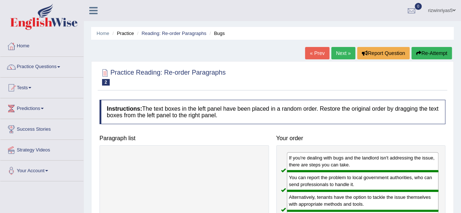
click at [340, 55] on link "Next »" at bounding box center [343, 53] width 24 height 12
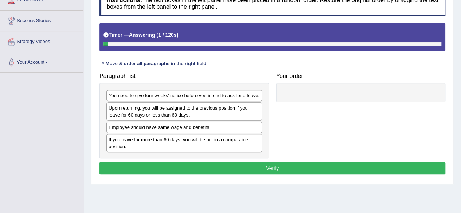
scroll to position [110, 0]
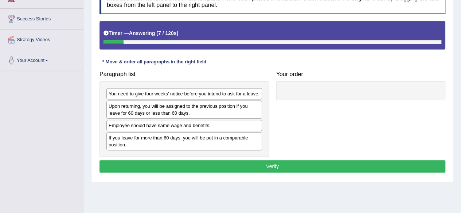
click at [208, 93] on div "You need to give four weeks' notice before you intend to ask for a leave." at bounding box center [184, 93] width 156 height 11
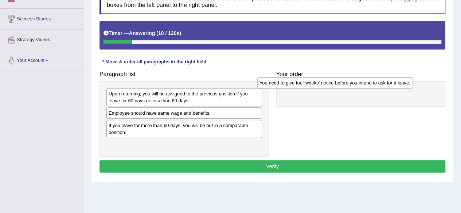
drag, startPoint x: 193, startPoint y: 94, endPoint x: 344, endPoint y: 83, distance: 151.2
click at [344, 83] on div "You need to give four weeks' notice before you intend to ask for a leave." at bounding box center [335, 82] width 156 height 11
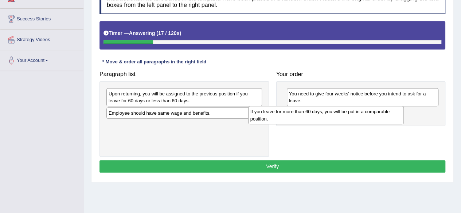
drag, startPoint x: 210, startPoint y: 129, endPoint x: 376, endPoint y: 118, distance: 167.2
click at [376, 118] on div "If you leave for more than 60 days, you will be put in a comparable position." at bounding box center [326, 115] width 156 height 18
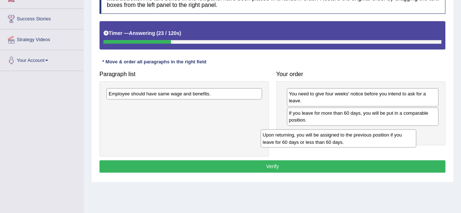
drag, startPoint x: 197, startPoint y: 98, endPoint x: 353, endPoint y: 140, distance: 161.1
click at [353, 140] on div "Upon returning, you will be assigned to the previous position if you leave for …" at bounding box center [339, 138] width 156 height 18
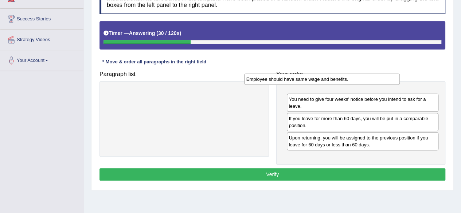
drag, startPoint x: 202, startPoint y: 91, endPoint x: 341, endPoint y: 79, distance: 140.0
click at [341, 79] on div "Employee should have same wage and benefits." at bounding box center [322, 79] width 156 height 11
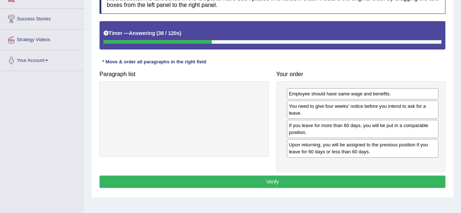
click at [348, 126] on div "If you leave for more than 60 days, you will be put in a comparable position." at bounding box center [363, 129] width 152 height 18
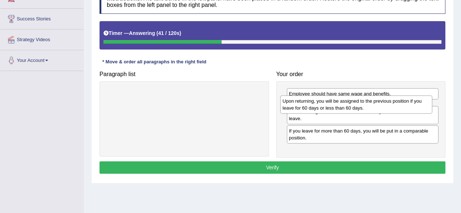
drag, startPoint x: 349, startPoint y: 150, endPoint x: 342, endPoint y: 107, distance: 43.4
click at [342, 107] on div "Upon returning, you will be assigned to the previous position if you leave for …" at bounding box center [356, 104] width 152 height 18
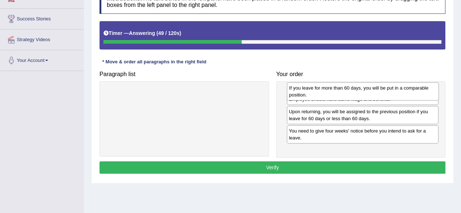
drag, startPoint x: 353, startPoint y: 144, endPoint x: 354, endPoint y: 88, distance: 56.1
click at [354, 88] on div "If you leave for more than 60 days, you will be put in a comparable position." at bounding box center [363, 91] width 152 height 18
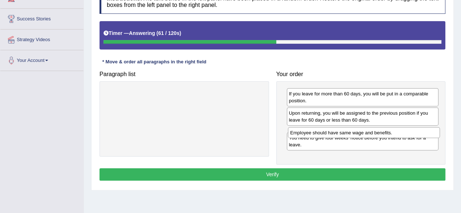
drag, startPoint x: 358, startPoint y: 111, endPoint x: 359, endPoint y: 131, distance: 20.1
click at [359, 131] on div "Employee should have same wage and benefits." at bounding box center [364, 132] width 152 height 11
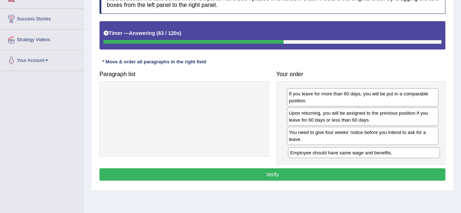
drag, startPoint x: 359, startPoint y: 131, endPoint x: 361, endPoint y: 152, distance: 21.2
click at [361, 152] on div "Employee should have same wage and benefits." at bounding box center [364, 152] width 152 height 11
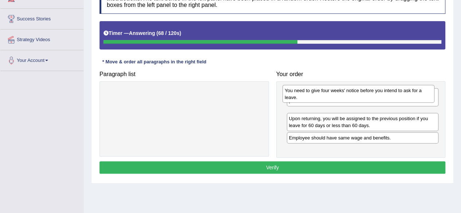
drag, startPoint x: 356, startPoint y: 138, endPoint x: 353, endPoint y: 95, distance: 43.5
click at [353, 95] on div "You need to give four weeks' notice before you intend to ask for a leave." at bounding box center [358, 94] width 152 height 18
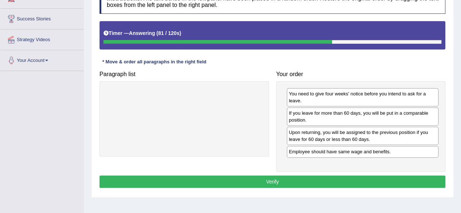
click at [349, 138] on div "Upon returning, you will be assigned to the previous position if you leave for …" at bounding box center [363, 136] width 152 height 18
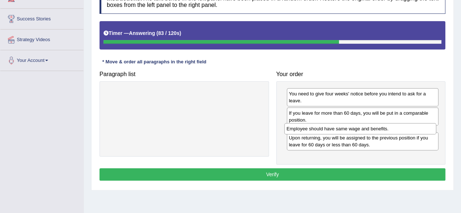
drag, startPoint x: 345, startPoint y: 153, endPoint x: 342, endPoint y: 130, distance: 22.7
click at [342, 130] on div "Employee should have same wage and benefits." at bounding box center [360, 128] width 152 height 11
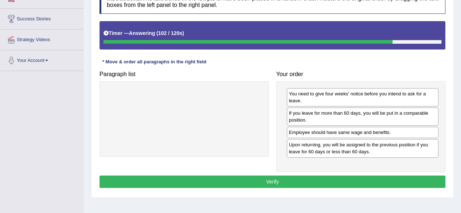
click at [365, 178] on button "Verify" at bounding box center [272, 182] width 346 height 12
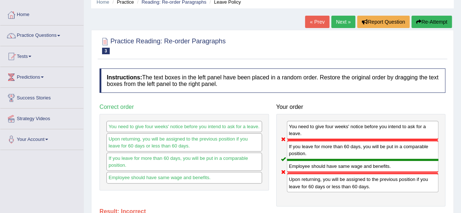
scroll to position [19, 0]
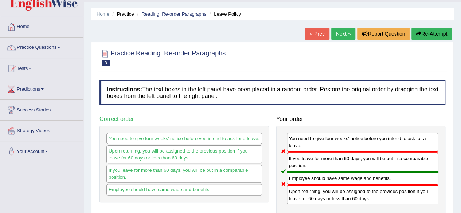
click at [437, 39] on button "Re-Attempt" at bounding box center [431, 34] width 40 height 12
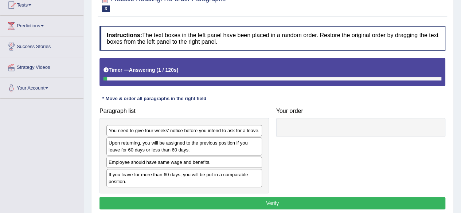
scroll to position [97, 0]
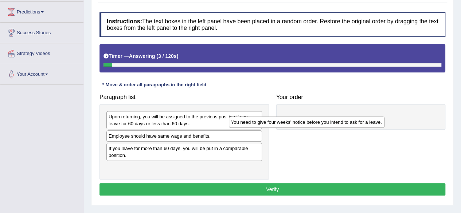
drag, startPoint x: 216, startPoint y: 113, endPoint x: 356, endPoint y: 114, distance: 139.9
click at [356, 117] on div "You need to give four weeks' notice before you intend to ask for a leave." at bounding box center [307, 122] width 156 height 11
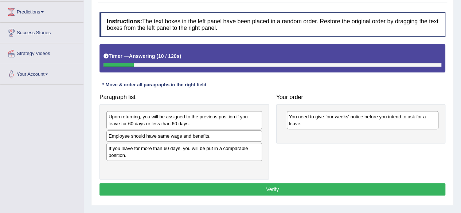
drag, startPoint x: 205, startPoint y: 124, endPoint x: 290, endPoint y: 141, distance: 86.9
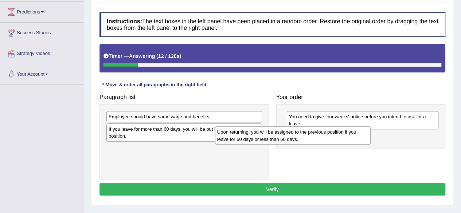
drag, startPoint x: 242, startPoint y: 119, endPoint x: 360, endPoint y: 134, distance: 119.3
click at [360, 134] on div "Upon returning, you will be assigned to the previous position if you leave for …" at bounding box center [293, 135] width 156 height 18
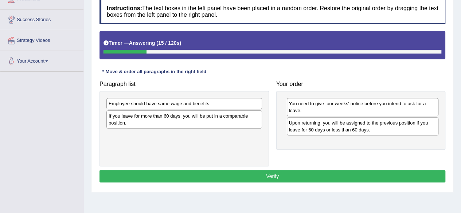
scroll to position [111, 0]
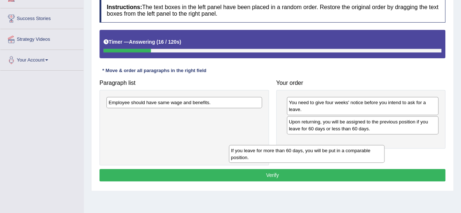
drag, startPoint x: 238, startPoint y: 115, endPoint x: 369, endPoint y: 146, distance: 134.0
click at [369, 146] on div "If you leave for more than 60 days, you will be put in a comparable position." at bounding box center [307, 154] width 156 height 18
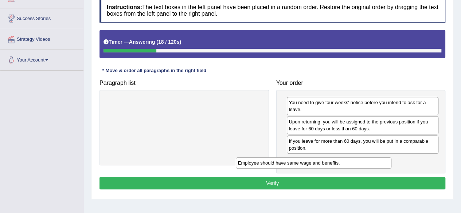
drag, startPoint x: 218, startPoint y: 105, endPoint x: 348, endPoint y: 166, distance: 143.8
click at [348, 166] on div "Employee should have same wage and benefits." at bounding box center [314, 162] width 156 height 11
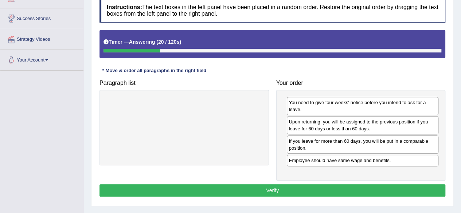
click at [342, 185] on button "Verify" at bounding box center [272, 190] width 346 height 12
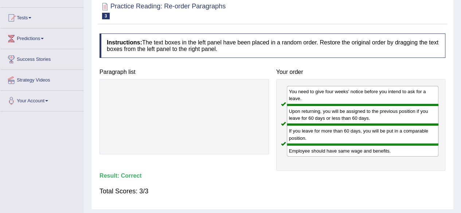
scroll to position [7, 0]
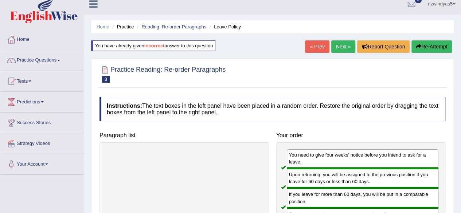
click at [347, 46] on link "Next »" at bounding box center [343, 46] width 24 height 12
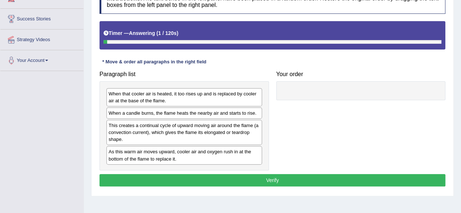
scroll to position [113, 0]
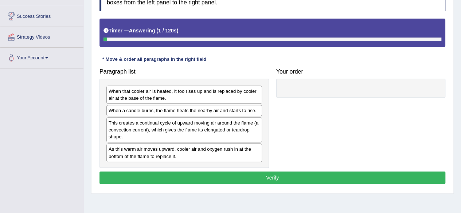
drag, startPoint x: 0, startPoint y: 0, endPoint x: 466, endPoint y: 109, distance: 478.6
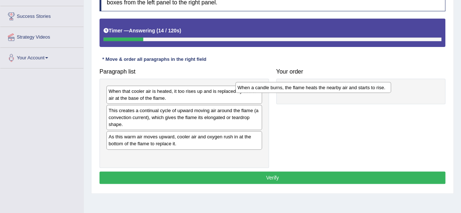
drag, startPoint x: 199, startPoint y: 113, endPoint x: 337, endPoint y: 89, distance: 140.5
click at [337, 89] on div "When a candle burns, the flame heats the nearby air and starts to rise." at bounding box center [313, 87] width 156 height 11
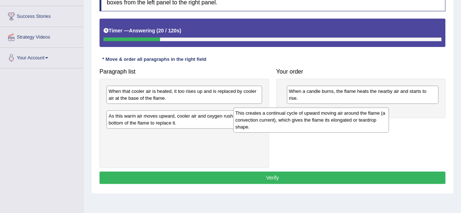
drag, startPoint x: 210, startPoint y: 118, endPoint x: 340, endPoint y: 120, distance: 129.7
click at [340, 120] on div "This creates a continual cycle of upward moving air around the flame (a convect…" at bounding box center [311, 119] width 156 height 25
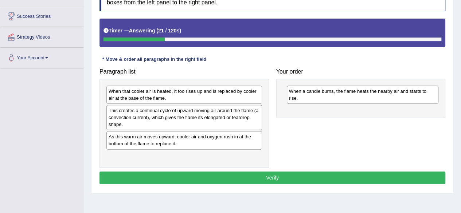
drag, startPoint x: 218, startPoint y: 126, endPoint x: 362, endPoint y: 114, distance: 144.4
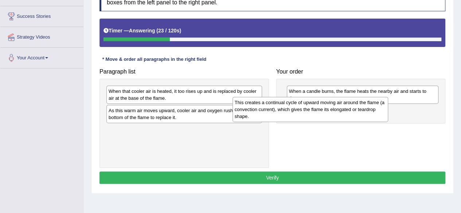
drag, startPoint x: 211, startPoint y: 114, endPoint x: 357, endPoint y: 111, distance: 146.9
click at [357, 111] on div "This creates a continual cycle of upward moving air around the flame (a convect…" at bounding box center [310, 109] width 156 height 25
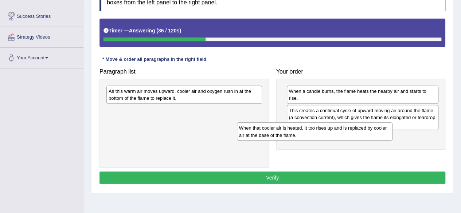
drag, startPoint x: 216, startPoint y: 94, endPoint x: 348, endPoint y: 132, distance: 137.1
click at [348, 132] on div "When that cooler air is heated, it too rises up and is replaced by cooler air a…" at bounding box center [315, 131] width 156 height 18
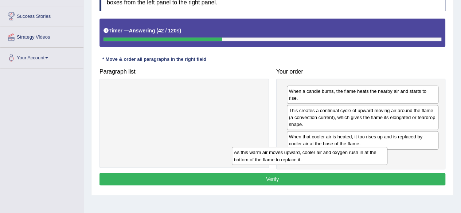
drag, startPoint x: 229, startPoint y: 87, endPoint x: 368, endPoint y: 150, distance: 153.1
click at [368, 150] on div "As this warm air moves upward, cooler air and oxygen rush in at the bottom of t…" at bounding box center [310, 156] width 156 height 18
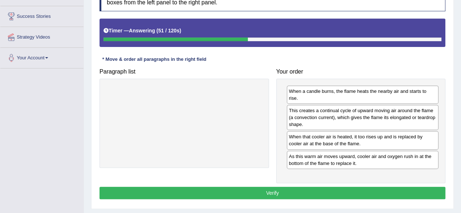
drag, startPoint x: 331, startPoint y: 149, endPoint x: 332, endPoint y: 128, distance: 21.5
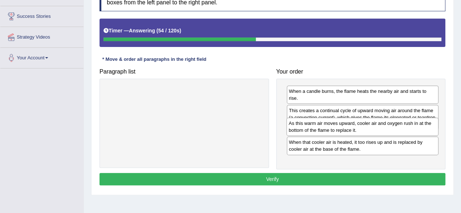
drag, startPoint x: 351, startPoint y: 153, endPoint x: 351, endPoint y: 128, distance: 25.1
click at [351, 128] on div "As this warm air moves upward, cooler air and oxygen rush in at the bottom of t…" at bounding box center [362, 127] width 152 height 18
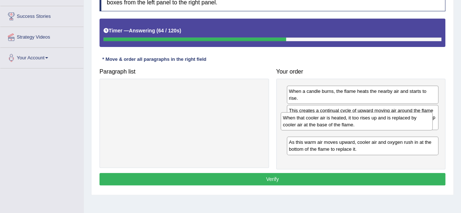
drag, startPoint x: 400, startPoint y: 157, endPoint x: 394, endPoint y: 127, distance: 31.2
click at [394, 127] on div "When that cooler air is heated, it too rises up and is replaced by cooler air a…" at bounding box center [357, 121] width 152 height 18
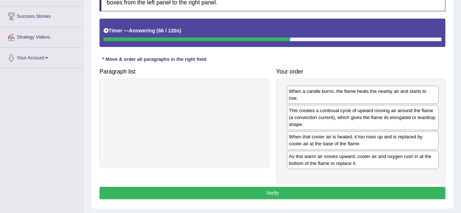
click at [387, 187] on button "Verify" at bounding box center [272, 193] width 346 height 12
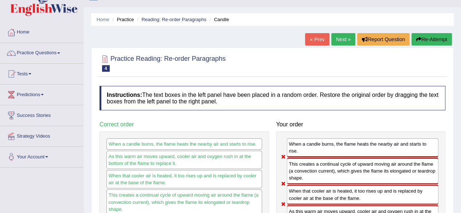
scroll to position [1, 0]
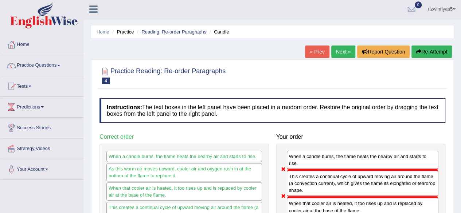
click at [426, 52] on button "Re-Attempt" at bounding box center [431, 52] width 40 height 12
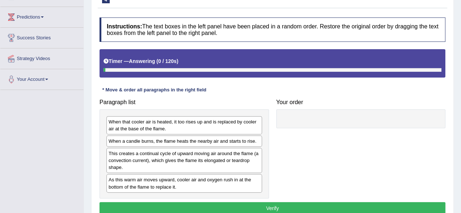
scroll to position [116, 0]
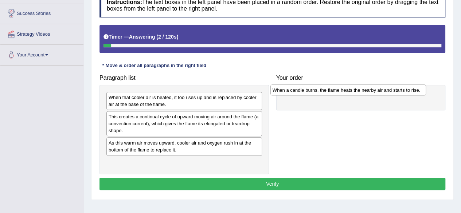
drag, startPoint x: 194, startPoint y: 120, endPoint x: 360, endPoint y: 93, distance: 167.8
click at [360, 93] on div "When a candle burns, the flame heats the nearby air and starts to rise." at bounding box center [348, 90] width 156 height 11
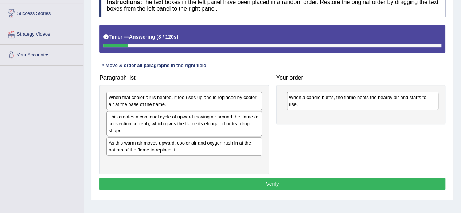
drag, startPoint x: 228, startPoint y: 146, endPoint x: 322, endPoint y: 128, distance: 96.2
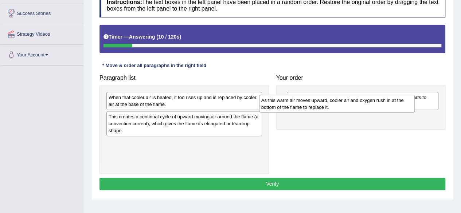
drag, startPoint x: 211, startPoint y: 148, endPoint x: 367, endPoint y: 105, distance: 161.8
click at [367, 105] on div "As this warm air moves upward, cooler air and oxygen rush in at the bottom of t…" at bounding box center [337, 104] width 156 height 18
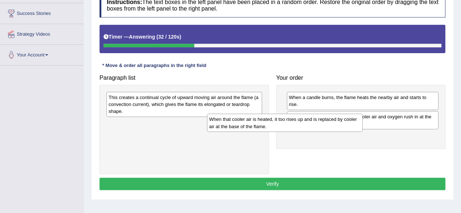
drag, startPoint x: 213, startPoint y: 105, endPoint x: 340, endPoint y: 127, distance: 128.3
click at [340, 127] on div "When that cooler air is heated, it too rises up and is replaced by cooler air a…" at bounding box center [285, 123] width 156 height 18
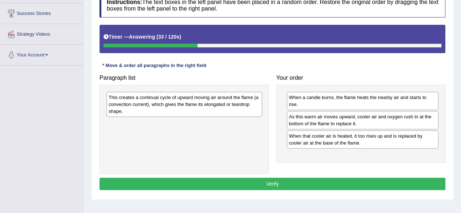
drag, startPoint x: 221, startPoint y: 111, endPoint x: 333, endPoint y: 149, distance: 118.2
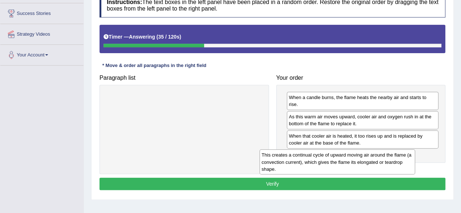
drag, startPoint x: 235, startPoint y: 95, endPoint x: 388, endPoint y: 153, distance: 163.6
click at [388, 153] on div "This creates a continual cycle of upward moving air around the flame (a convect…" at bounding box center [337, 161] width 156 height 25
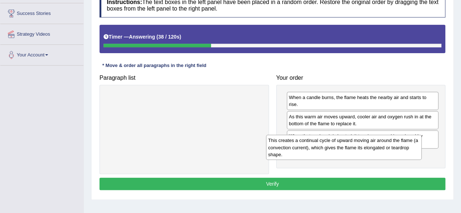
drag, startPoint x: 230, startPoint y: 111, endPoint x: 391, endPoint y: 154, distance: 167.5
click at [391, 154] on div "This creates a continual cycle of upward moving air around the flame (a convect…" at bounding box center [344, 147] width 156 height 25
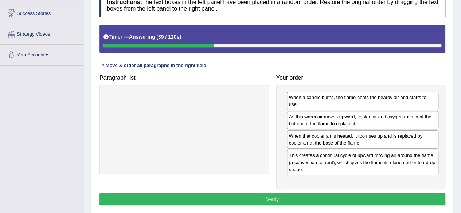
click at [375, 193] on button "Verify" at bounding box center [272, 199] width 346 height 12
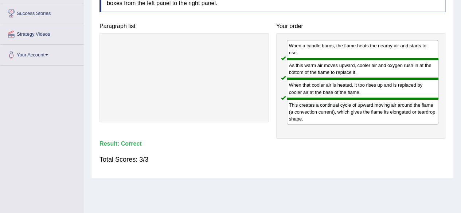
scroll to position [0, 0]
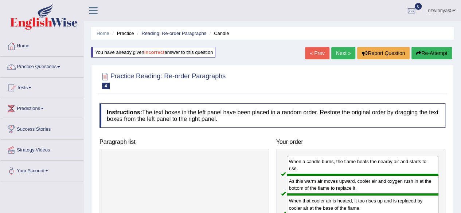
click at [343, 50] on link "Next »" at bounding box center [343, 53] width 24 height 12
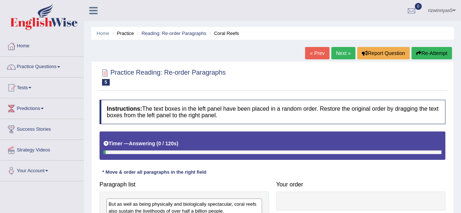
click at [461, 38] on html "Toggle navigation Home Practice Questions Speaking Practice Read Aloud Repeat S…" at bounding box center [230, 106] width 461 height 213
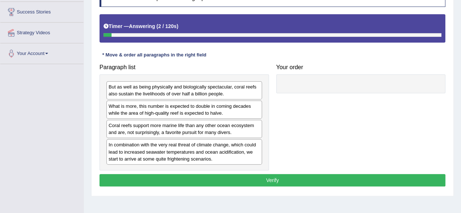
scroll to position [134, 0]
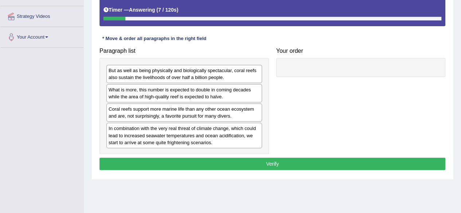
drag, startPoint x: 215, startPoint y: 122, endPoint x: 318, endPoint y: 96, distance: 106.7
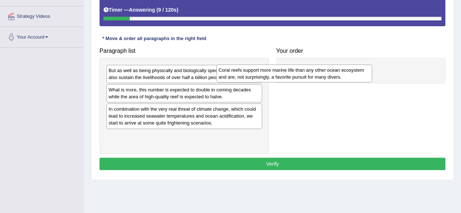
drag, startPoint x: 249, startPoint y: 109, endPoint x: 361, endPoint y: 70, distance: 118.5
click at [361, 70] on div "Coral reefs support more marine life than any other ocean ecosystem and are, no…" at bounding box center [294, 73] width 156 height 18
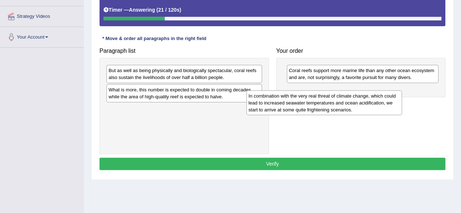
drag, startPoint x: 221, startPoint y: 118, endPoint x: 361, endPoint y: 105, distance: 141.2
click at [361, 105] on div "In combination with the very real threat of climate change, which could lead to…" at bounding box center [324, 102] width 156 height 25
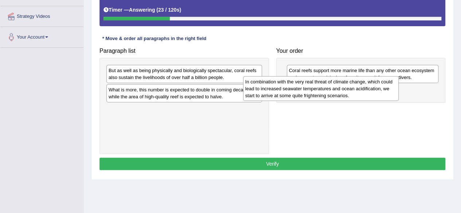
drag, startPoint x: 220, startPoint y: 118, endPoint x: 356, endPoint y: 92, distance: 139.2
click at [356, 92] on div "In combination with the very real threat of climate change, which could lead to…" at bounding box center [321, 88] width 156 height 25
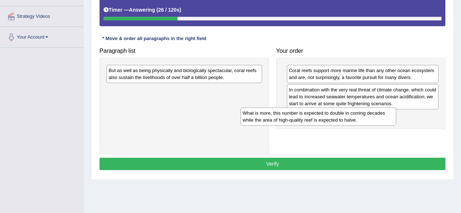
drag, startPoint x: 238, startPoint y: 92, endPoint x: 385, endPoint y: 121, distance: 149.6
click at [385, 121] on div "What is more, this number is expected to double in coming decades while the are…" at bounding box center [318, 116] width 156 height 18
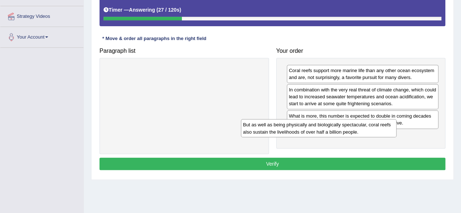
drag, startPoint x: 246, startPoint y: 78, endPoint x: 399, endPoint y: 142, distance: 166.1
click at [396, 137] on div "But as well as being physically and biologically spectacular, coral reefs also …" at bounding box center [319, 128] width 156 height 18
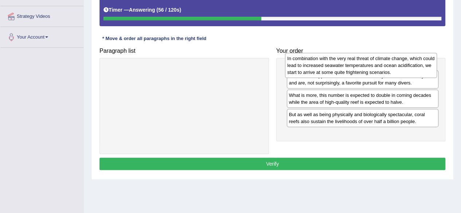
drag, startPoint x: 348, startPoint y: 100, endPoint x: 346, endPoint y: 71, distance: 29.6
click at [346, 71] on div "In combination with the very real threat of climate change, which could lead to…" at bounding box center [361, 65] width 152 height 25
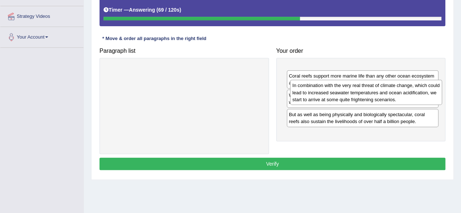
drag, startPoint x: 380, startPoint y: 82, endPoint x: 383, endPoint y: 98, distance: 15.7
click at [383, 98] on div "In combination with the very real threat of climate change, which could lead to…" at bounding box center [366, 92] width 152 height 25
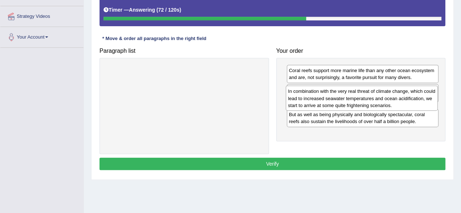
drag, startPoint x: 367, startPoint y: 80, endPoint x: 367, endPoint y: 101, distance: 20.8
click at [367, 101] on div "In combination with the very real threat of climate change, which could lead to…" at bounding box center [362, 98] width 152 height 25
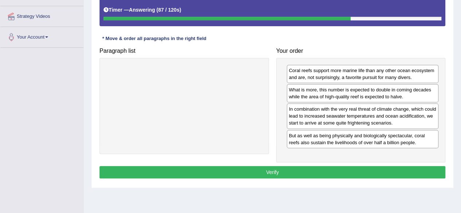
click at [368, 166] on button "Verify" at bounding box center [272, 172] width 346 height 12
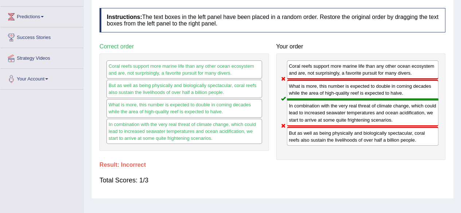
scroll to position [0, 0]
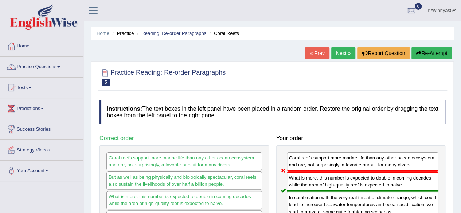
click at [438, 53] on button "Re-Attempt" at bounding box center [431, 53] width 40 height 12
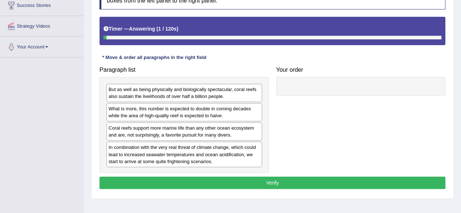
scroll to position [141, 0]
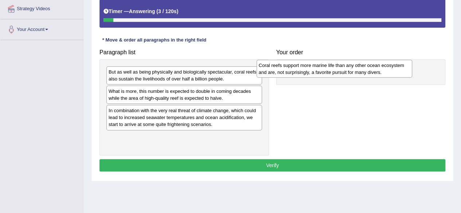
drag, startPoint x: 211, startPoint y: 109, endPoint x: 361, endPoint y: 64, distance: 156.7
click at [361, 64] on div "Coral reefs support more marine life than any other ocean ecosystem and are, no…" at bounding box center [335, 69] width 156 height 18
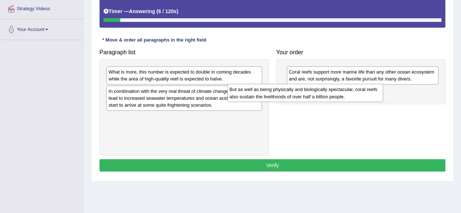
drag, startPoint x: 217, startPoint y: 78, endPoint x: 347, endPoint y: 98, distance: 131.7
click at [347, 98] on div "But as well as being physically and biologically spectacular, coral reefs also …" at bounding box center [305, 93] width 156 height 18
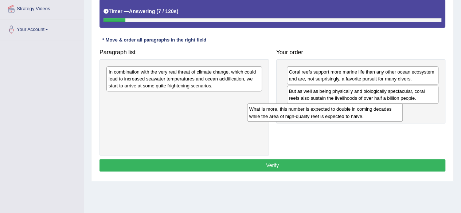
drag, startPoint x: 203, startPoint y: 73, endPoint x: 346, endPoint y: 110, distance: 147.3
click at [346, 110] on div "What is more, this number is expected to double in coming decades while the are…" at bounding box center [325, 112] width 156 height 18
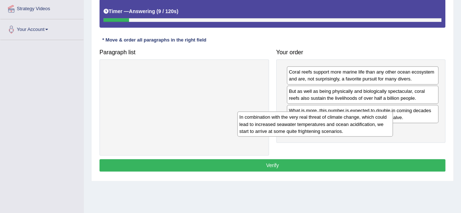
drag, startPoint x: 229, startPoint y: 73, endPoint x: 374, endPoint y: 124, distance: 154.3
click at [374, 124] on div "In combination with the very real threat of climate change, which could lead to…" at bounding box center [315, 123] width 156 height 25
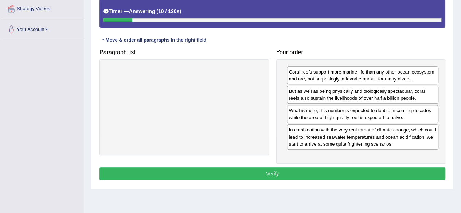
click at [377, 171] on button "Verify" at bounding box center [272, 174] width 346 height 12
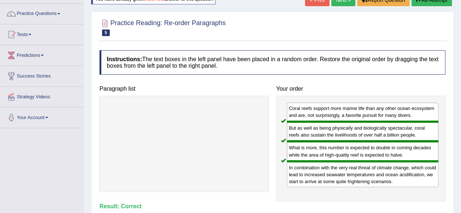
scroll to position [39, 0]
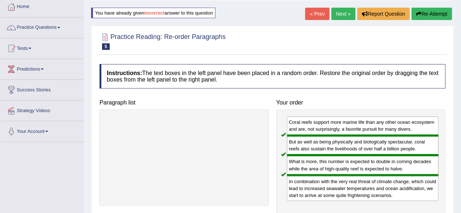
click at [348, 14] on link "Next »" at bounding box center [343, 14] width 24 height 12
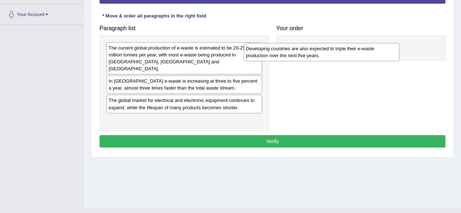
drag, startPoint x: 197, startPoint y: 78, endPoint x: 337, endPoint y: 54, distance: 141.5
click at [337, 54] on div "Developing countries are also expected to triple their e-waste production over …" at bounding box center [322, 52] width 156 height 18
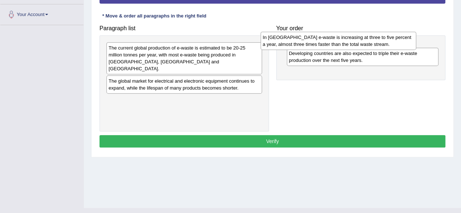
drag, startPoint x: 199, startPoint y: 75, endPoint x: 354, endPoint y: 39, distance: 158.6
click at [354, 39] on div "In Europe e-waste is increasing at three to five percent a year, almost three t…" at bounding box center [339, 41] width 156 height 18
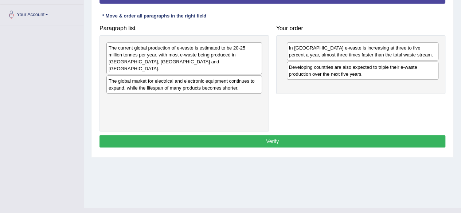
drag, startPoint x: 226, startPoint y: 78, endPoint x: 334, endPoint y: 83, distance: 108.7
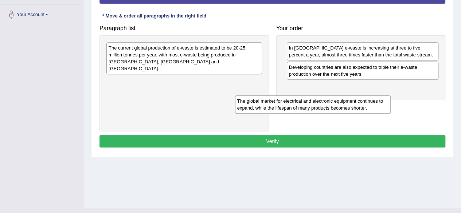
drag, startPoint x: 244, startPoint y: 76, endPoint x: 385, endPoint y: 99, distance: 142.6
click at [385, 99] on div "The global market for electrical and electronic equipment continues to expand, …" at bounding box center [313, 104] width 156 height 18
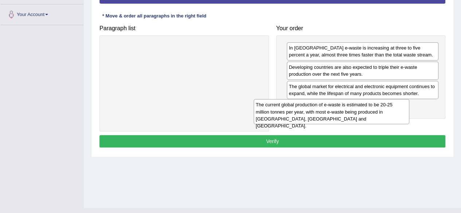
drag, startPoint x: 231, startPoint y: 44, endPoint x: 378, endPoint y: 101, distance: 157.9
click at [378, 101] on div "The current global production of e-waste is estimated to be 20-25 million tonne…" at bounding box center [332, 111] width 156 height 25
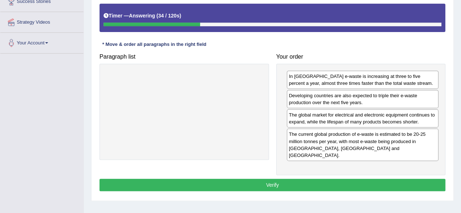
scroll to position [120, 0]
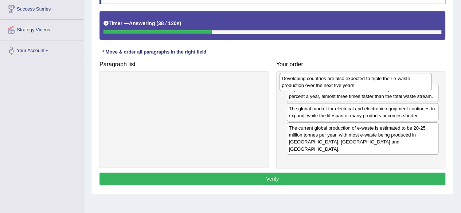
drag, startPoint x: 376, startPoint y: 109, endPoint x: 369, endPoint y: 85, distance: 25.4
click at [369, 85] on div "Developing countries are also expected to triple their e-waste production over …" at bounding box center [355, 82] width 152 height 18
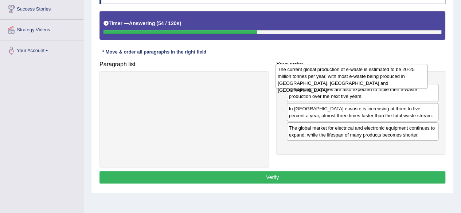
drag, startPoint x: 372, startPoint y: 149, endPoint x: 362, endPoint y: 77, distance: 72.9
click at [362, 77] on div "The current global production of e-waste is estimated to be 20-25 million tonne…" at bounding box center [351, 76] width 152 height 25
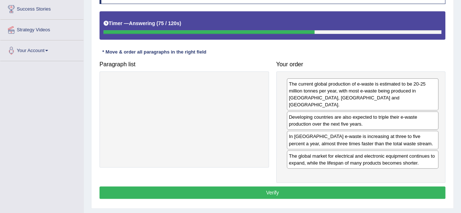
click at [384, 156] on div "The global market for electrical and electronic equipment continues to expand, …" at bounding box center [363, 159] width 152 height 18
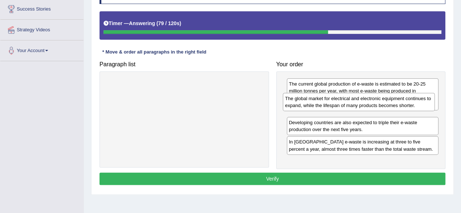
drag, startPoint x: 426, startPoint y: 150, endPoint x: 423, endPoint y: 101, distance: 49.3
click at [423, 101] on div "The global market for electrical and electronic equipment continues to expand, …" at bounding box center [359, 102] width 152 height 18
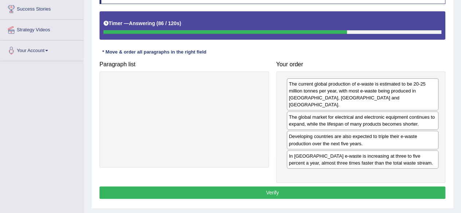
click at [379, 187] on button "Verify" at bounding box center [272, 193] width 346 height 12
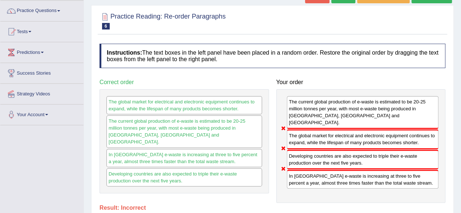
scroll to position [4, 0]
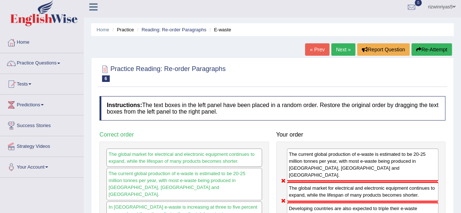
click at [432, 53] on button "Re-Attempt" at bounding box center [431, 49] width 40 height 12
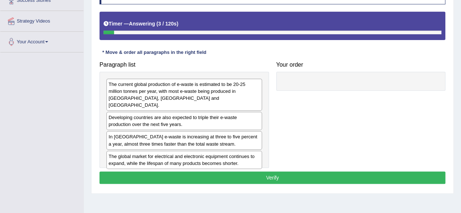
click at [191, 97] on div "The current global production of e-waste is estimated to be 20-25 million tonne…" at bounding box center [184, 95] width 156 height 32
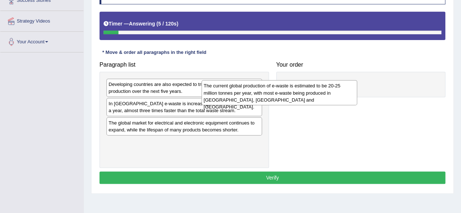
drag, startPoint x: 230, startPoint y: 86, endPoint x: 354, endPoint y: 83, distance: 124.3
click at [354, 83] on div "The current global production of e-waste is estimated to be 20-25 million tonne…" at bounding box center [279, 92] width 156 height 25
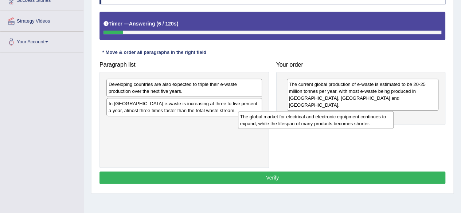
drag, startPoint x: 215, startPoint y: 132, endPoint x: 351, endPoint y: 123, distance: 136.2
click at [351, 123] on div "The global market for electrical and electronic equipment continues to expand, …" at bounding box center [316, 120] width 156 height 18
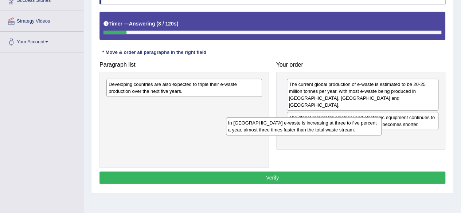
drag, startPoint x: 215, startPoint y: 109, endPoint x: 350, endPoint y: 130, distance: 136.9
click at [350, 130] on div "In [GEOGRAPHIC_DATA] e-waste is increasing at three to five percent a year, alm…" at bounding box center [304, 126] width 156 height 18
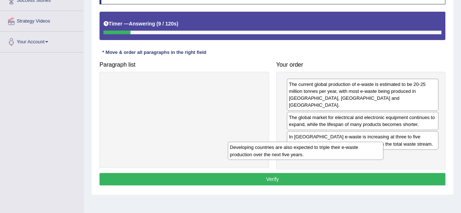
drag, startPoint x: 250, startPoint y: 92, endPoint x: 386, endPoint y: 156, distance: 150.0
click at [383, 156] on div "Developing countries are also expected to triple their e-waste production over …" at bounding box center [306, 151] width 156 height 18
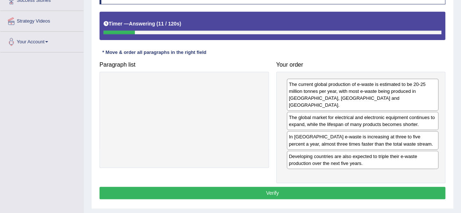
click at [380, 187] on button "Verify" at bounding box center [272, 193] width 346 height 12
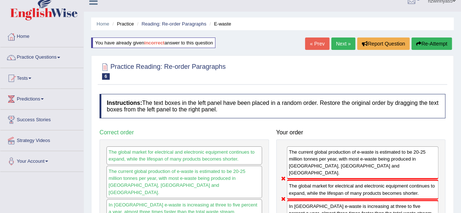
scroll to position [4, 0]
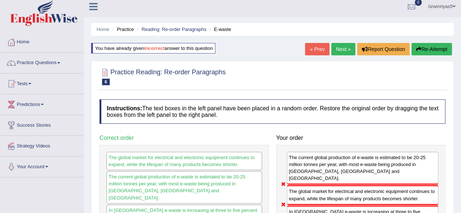
click at [342, 51] on link "Next »" at bounding box center [343, 49] width 24 height 12
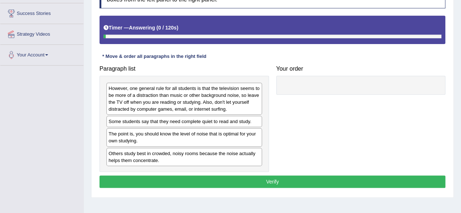
scroll to position [133, 0]
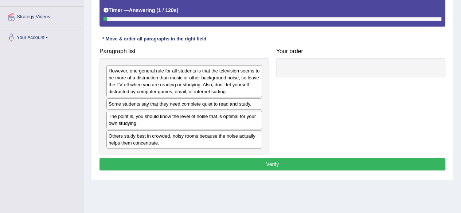
drag, startPoint x: 0, startPoint y: 0, endPoint x: 466, endPoint y: 143, distance: 487.5
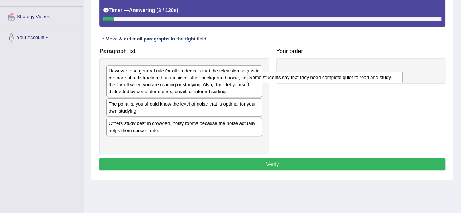
drag, startPoint x: 208, startPoint y: 107, endPoint x: 348, endPoint y: 81, distance: 143.1
click at [348, 81] on div "Some students say that they need complete quiet to read and study." at bounding box center [325, 77] width 156 height 11
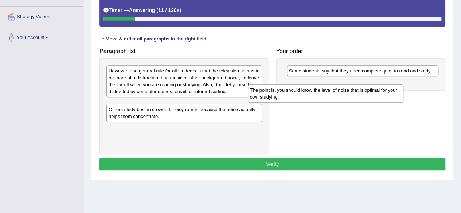
drag, startPoint x: 194, startPoint y: 110, endPoint x: 337, endPoint y: 97, distance: 143.5
click at [337, 97] on div "The point is, you should know the level of noise that is optimal for your own s…" at bounding box center [326, 94] width 156 height 18
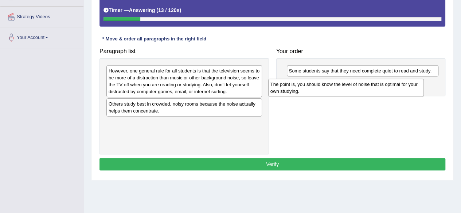
drag, startPoint x: 222, startPoint y: 103, endPoint x: 387, endPoint y: 82, distance: 165.7
click at [387, 82] on div "The point is, you should know the level of noise that is optimal for your own s…" at bounding box center [346, 88] width 156 height 18
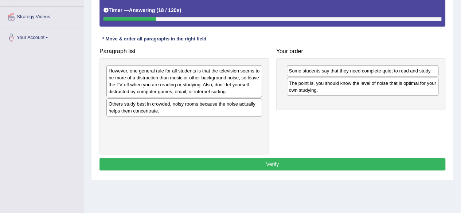
click at [211, 83] on div "However, one general rule for all students is that the television seems to be m…" at bounding box center [184, 81] width 156 height 32
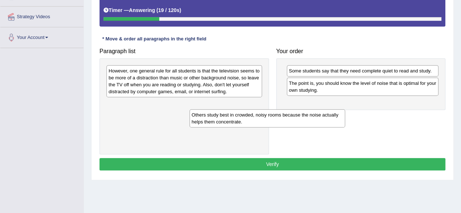
drag, startPoint x: 211, startPoint y: 107, endPoint x: 352, endPoint y: 115, distance: 141.2
click at [345, 115] on div "Others study best in crowded, noisy rooms because the noise actually helps them…" at bounding box center [267, 118] width 156 height 18
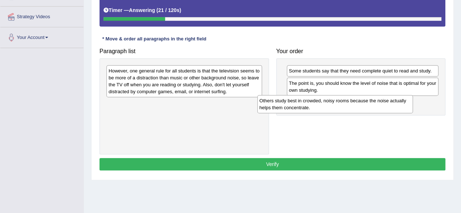
drag, startPoint x: 215, startPoint y: 109, endPoint x: 368, endPoint y: 105, distance: 152.7
click at [368, 105] on div "Others study best in crowded, noisy rooms because the noise actually helps them…" at bounding box center [335, 104] width 156 height 18
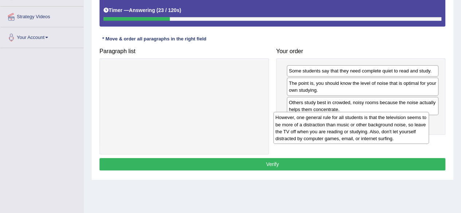
drag, startPoint x: 211, startPoint y: 74, endPoint x: 379, endPoint y: 121, distance: 173.8
click at [379, 121] on div "However, one general rule for all students is that the television seems to be m…" at bounding box center [351, 128] width 156 height 32
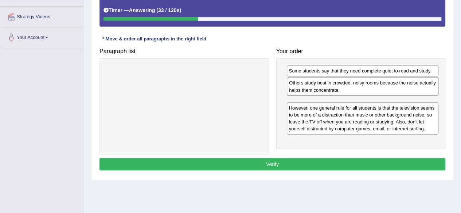
drag, startPoint x: 368, startPoint y: 109, endPoint x: 368, endPoint y: 90, distance: 18.9
click at [368, 90] on div "Others study best in crowded, noisy rooms because the noise actually helps them…" at bounding box center [363, 86] width 152 height 18
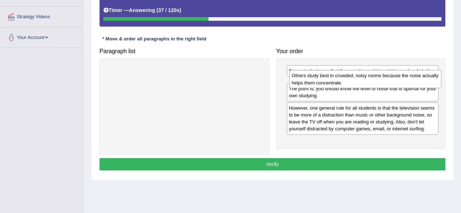
drag, startPoint x: 370, startPoint y: 104, endPoint x: 373, endPoint y: 78, distance: 26.4
click at [373, 78] on div "Others study best in crowded, noisy rooms because the noise actually helps them…" at bounding box center [365, 79] width 152 height 18
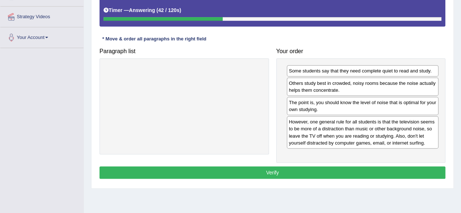
click at [362, 169] on button "Verify" at bounding box center [272, 173] width 346 height 12
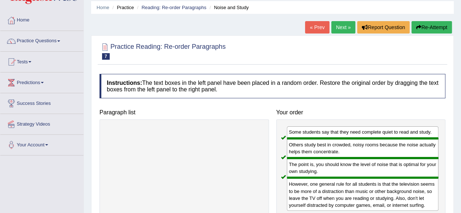
scroll to position [14, 0]
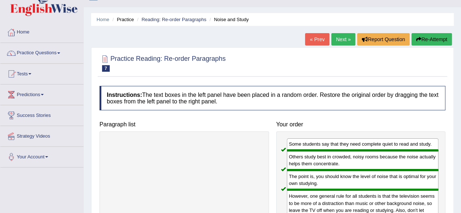
click at [345, 41] on link "Next »" at bounding box center [343, 39] width 24 height 12
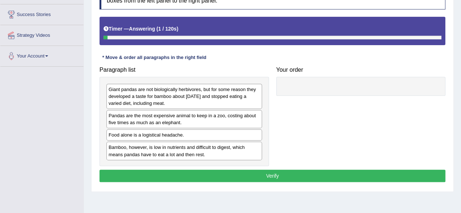
scroll to position [121, 0]
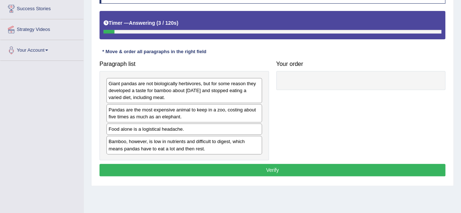
click at [161, 125] on div "Food alone is a logistical headache." at bounding box center [184, 129] width 156 height 11
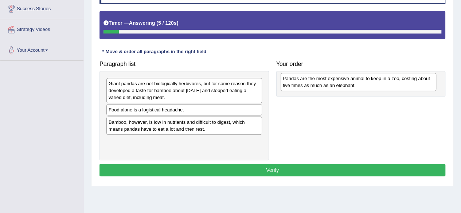
drag, startPoint x: 178, startPoint y: 120, endPoint x: 353, endPoint y: 88, distance: 177.7
click at [353, 88] on div "Pandas are the most expensive animal to keep in a zoo, costing about five times…" at bounding box center [359, 82] width 156 height 18
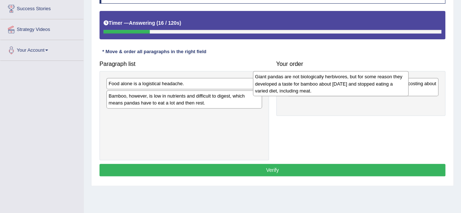
drag, startPoint x: 218, startPoint y: 79, endPoint x: 364, endPoint y: 73, distance: 146.6
click at [364, 73] on div "Giant pandas are not biologically herbivores, but for some reason they develope…" at bounding box center [331, 83] width 156 height 25
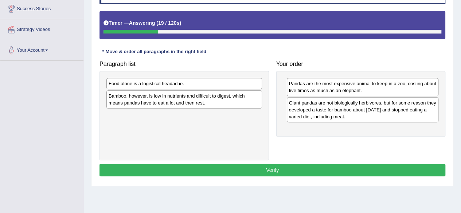
drag, startPoint x: 373, startPoint y: 114, endPoint x: 379, endPoint y: 90, distance: 24.5
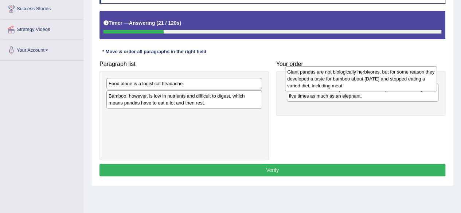
drag, startPoint x: 367, startPoint y: 101, endPoint x: 366, endPoint y: 70, distance: 30.6
click at [366, 70] on div "Giant pandas are not biologically herbivores, but for some reason they develope…" at bounding box center [361, 78] width 152 height 25
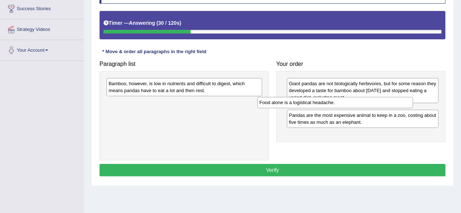
drag, startPoint x: 208, startPoint y: 83, endPoint x: 360, endPoint y: 102, distance: 152.8
click at [360, 102] on div "Food alone is a logistical headache." at bounding box center [335, 102] width 156 height 11
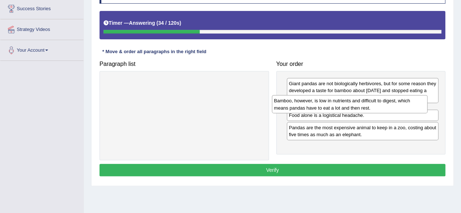
drag, startPoint x: 212, startPoint y: 83, endPoint x: 377, endPoint y: 100, distance: 166.3
click at [377, 100] on div "Bamboo, however, is low in nutrients and difficult to digest, which means panda…" at bounding box center [350, 104] width 156 height 18
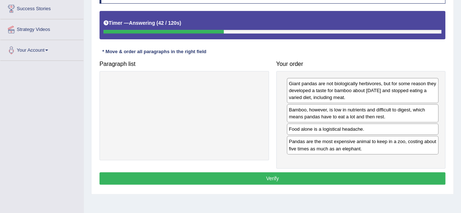
click at [373, 145] on div "Pandas are the most expensive animal to keep in a zoo, costing about five times…" at bounding box center [363, 145] width 152 height 18
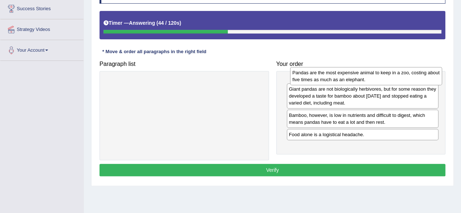
drag, startPoint x: 373, startPoint y: 145, endPoint x: 376, endPoint y: 77, distance: 67.9
click at [376, 77] on div "Pandas are the most expensive animal to keep in a zoo, costing about five times…" at bounding box center [366, 76] width 152 height 18
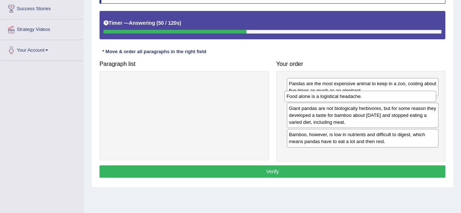
drag, startPoint x: 369, startPoint y: 149, endPoint x: 367, endPoint y: 97, distance: 51.8
click at [367, 97] on div "Food alone is a logistical headache." at bounding box center [360, 96] width 152 height 11
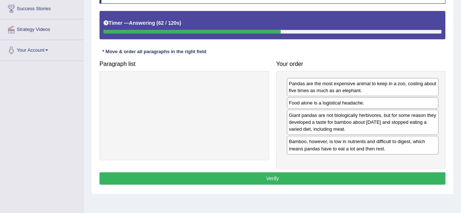
click at [384, 173] on button "Verify" at bounding box center [272, 178] width 346 height 12
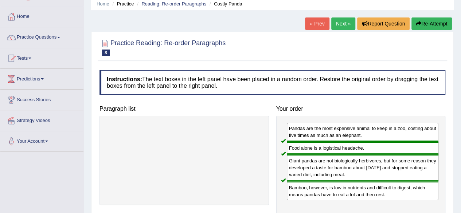
scroll to position [28, 0]
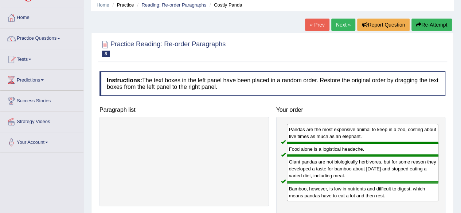
click at [344, 26] on link "Next »" at bounding box center [343, 25] width 24 height 12
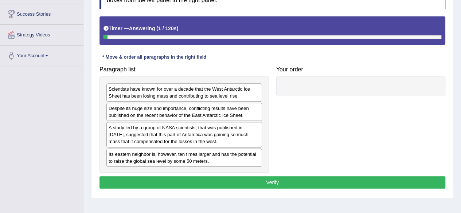
scroll to position [138, 0]
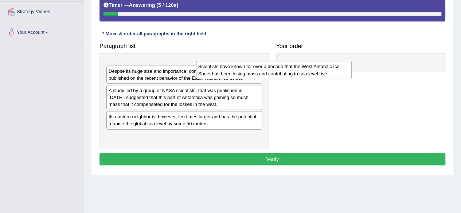
drag, startPoint x: 194, startPoint y: 72, endPoint x: 338, endPoint y: 66, distance: 144.4
click at [338, 66] on div "Scientists have known for over a decade that the West Antarctic Ice Sheet has b…" at bounding box center [274, 70] width 156 height 18
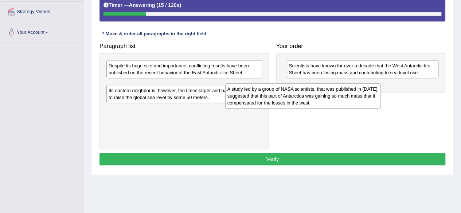
drag, startPoint x: 207, startPoint y: 90, endPoint x: 357, endPoint y: 94, distance: 150.2
click at [357, 94] on div "A study led by a group of NASA scientists, that was published in [DATE], sugges…" at bounding box center [303, 95] width 156 height 25
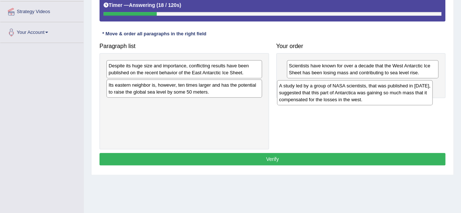
drag, startPoint x: 232, startPoint y: 94, endPoint x: 403, endPoint y: 95, distance: 170.9
click at [403, 95] on div "A study led by a group of NASA scientists, that was published in [DATE], sugges…" at bounding box center [355, 92] width 156 height 25
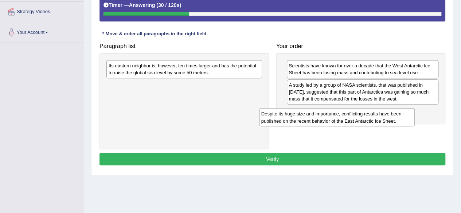
drag, startPoint x: 197, startPoint y: 73, endPoint x: 350, endPoint y: 121, distance: 160.2
click at [350, 121] on div "Despite its huge size and importance, conflicting results have been published o…" at bounding box center [337, 117] width 156 height 18
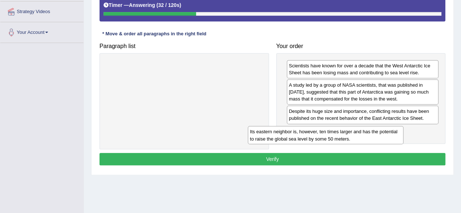
drag, startPoint x: 229, startPoint y: 67, endPoint x: 372, endPoint y: 133, distance: 157.5
click at [372, 133] on div "Its eastern neighbor is, however, ten times larger and has the potential to rai…" at bounding box center [326, 135] width 156 height 18
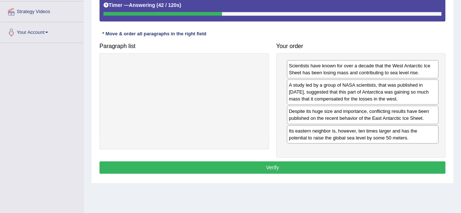
click at [385, 161] on button "Verify" at bounding box center [272, 167] width 346 height 12
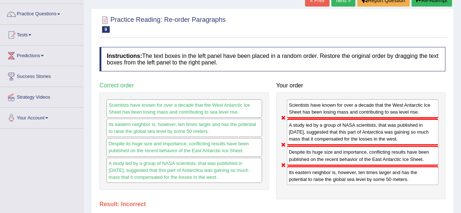
scroll to position [45, 0]
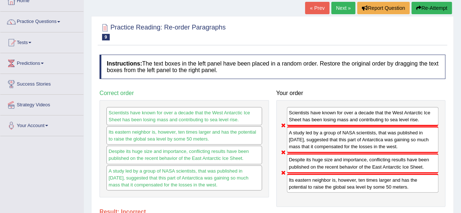
click at [346, 7] on link "Next »" at bounding box center [343, 8] width 24 height 12
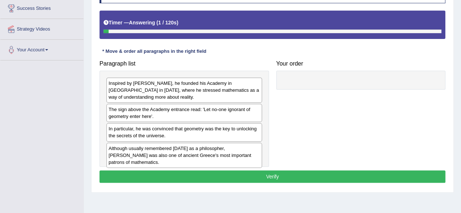
scroll to position [123, 0]
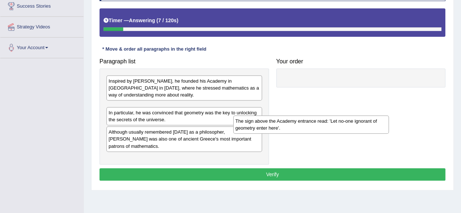
drag, startPoint x: 177, startPoint y: 108, endPoint x: 328, endPoint y: 101, distance: 151.7
click at [328, 115] on div "The sign above the Academy entrance read: 'Let no-one ignorant of geometry ente…" at bounding box center [311, 124] width 156 height 18
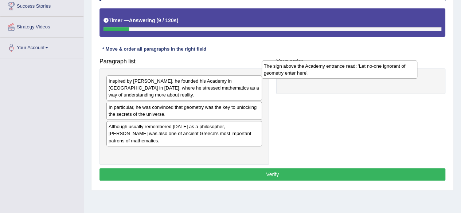
drag, startPoint x: 211, startPoint y: 108, endPoint x: 367, endPoint y: 70, distance: 160.6
click at [367, 70] on div "The sign above the Academy entrance read: 'Let no-one ignorant of geometry ente…" at bounding box center [340, 69] width 156 height 18
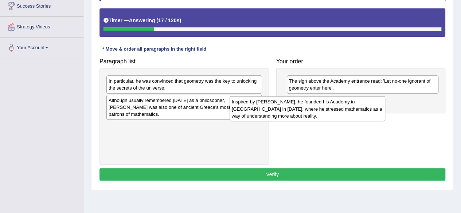
drag, startPoint x: 197, startPoint y: 90, endPoint x: 339, endPoint y: 113, distance: 143.3
click at [339, 113] on div "Inspired by [PERSON_NAME], he founded his Academy in [GEOGRAPHIC_DATA] in [DATE…" at bounding box center [308, 108] width 156 height 25
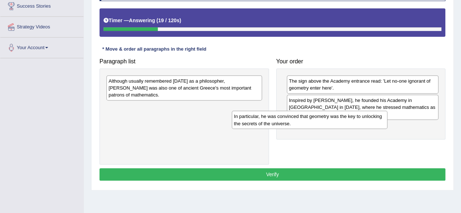
drag, startPoint x: 238, startPoint y: 88, endPoint x: 369, endPoint y: 131, distance: 138.5
click at [369, 129] on div "In particular, he was convinced that geometry was the key to unlocking the secr…" at bounding box center [310, 120] width 156 height 18
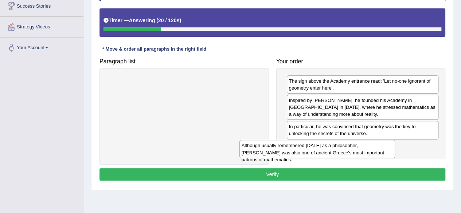
drag, startPoint x: 223, startPoint y: 86, endPoint x: 368, endPoint y: 154, distance: 159.7
click at [368, 154] on div "Although usually remembered [DATE] as a philosopher, [PERSON_NAME] was also one…" at bounding box center [317, 149] width 156 height 18
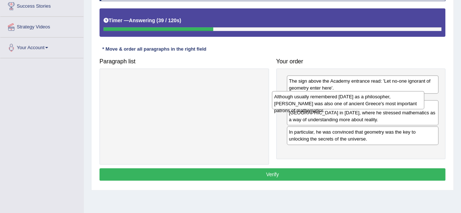
drag, startPoint x: 364, startPoint y: 150, endPoint x: 350, endPoint y: 101, distance: 50.5
click at [350, 101] on div "Although usually remembered [DATE] as a philosopher, [PERSON_NAME] was also one…" at bounding box center [348, 100] width 152 height 18
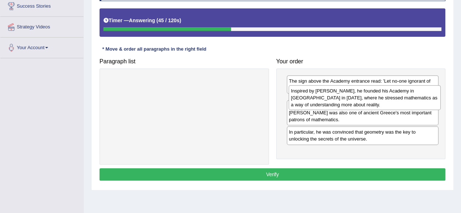
drag, startPoint x: 353, startPoint y: 129, endPoint x: 355, endPoint y: 101, distance: 28.5
click at [355, 101] on div "Inspired by [PERSON_NAME], he founded his Academy in [GEOGRAPHIC_DATA] in [DATE…" at bounding box center [365, 97] width 152 height 25
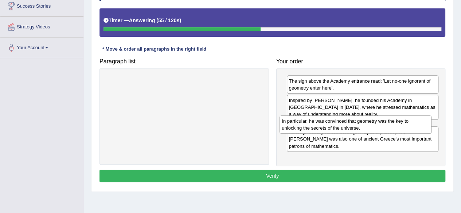
drag, startPoint x: 371, startPoint y: 146, endPoint x: 364, endPoint y: 122, distance: 25.0
click at [364, 122] on div "In particular, he was convinced that geometry was the key to unlocking the secr…" at bounding box center [355, 124] width 152 height 18
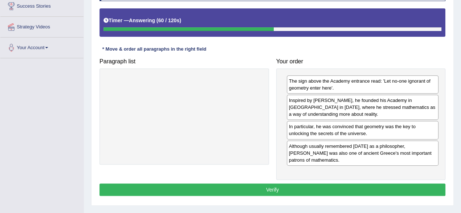
click at [372, 184] on button "Verify" at bounding box center [272, 190] width 346 height 12
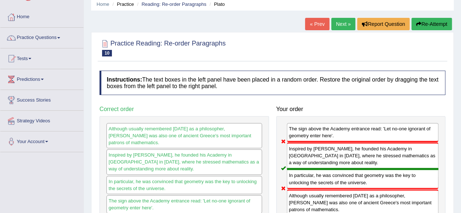
scroll to position [0, 0]
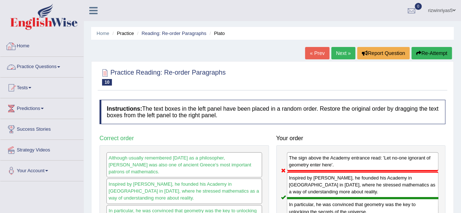
click at [51, 64] on link "Practice Questions" at bounding box center [41, 66] width 83 height 18
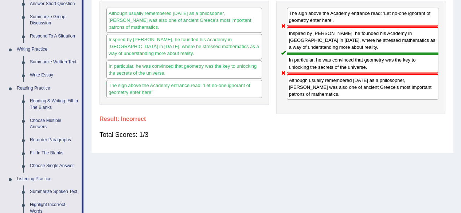
scroll to position [169, 0]
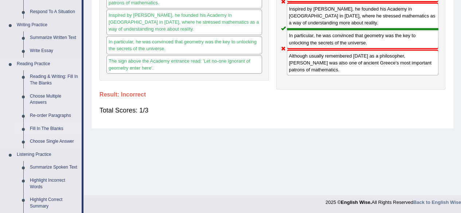
click at [42, 127] on link "Fill In The Blanks" at bounding box center [54, 128] width 55 height 13
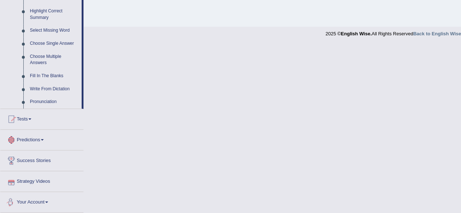
scroll to position [356, 0]
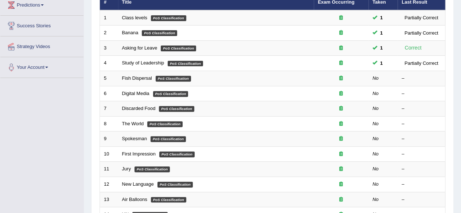
click at [461, 110] on html "Toggle navigation Home Practice Questions Speaking Practice Read Aloud Repeat S…" at bounding box center [230, 3] width 461 height 213
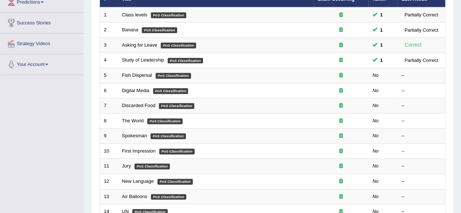
scroll to position [37, 0]
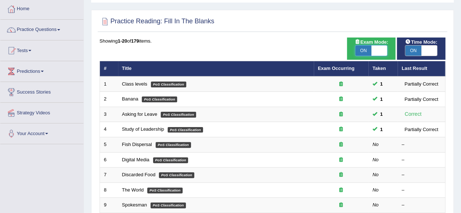
click at [376, 46] on span at bounding box center [379, 51] width 16 height 10
checkbox input "false"
click at [419, 50] on span "ON" at bounding box center [413, 51] width 16 height 10
checkbox input "false"
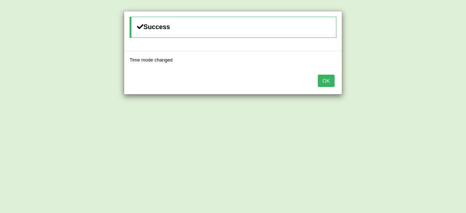
click at [331, 75] on button "OK" at bounding box center [326, 81] width 17 height 12
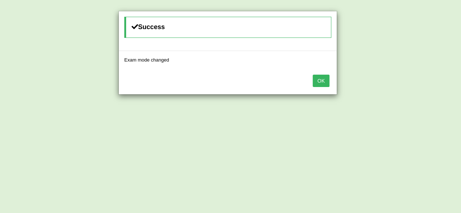
click at [324, 79] on button "OK" at bounding box center [321, 81] width 17 height 12
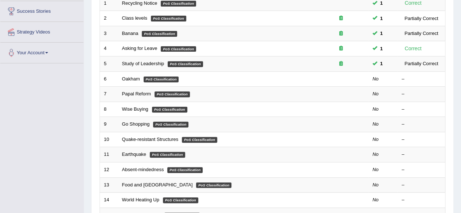
scroll to position [136, 0]
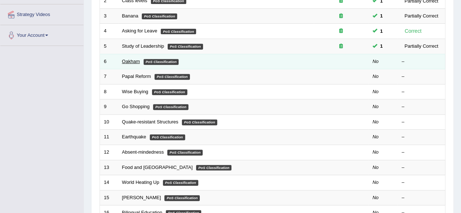
click at [132, 61] on link "Oakham" at bounding box center [131, 61] width 18 height 5
